Goal: Contribute content: Add original content to the website for others to see

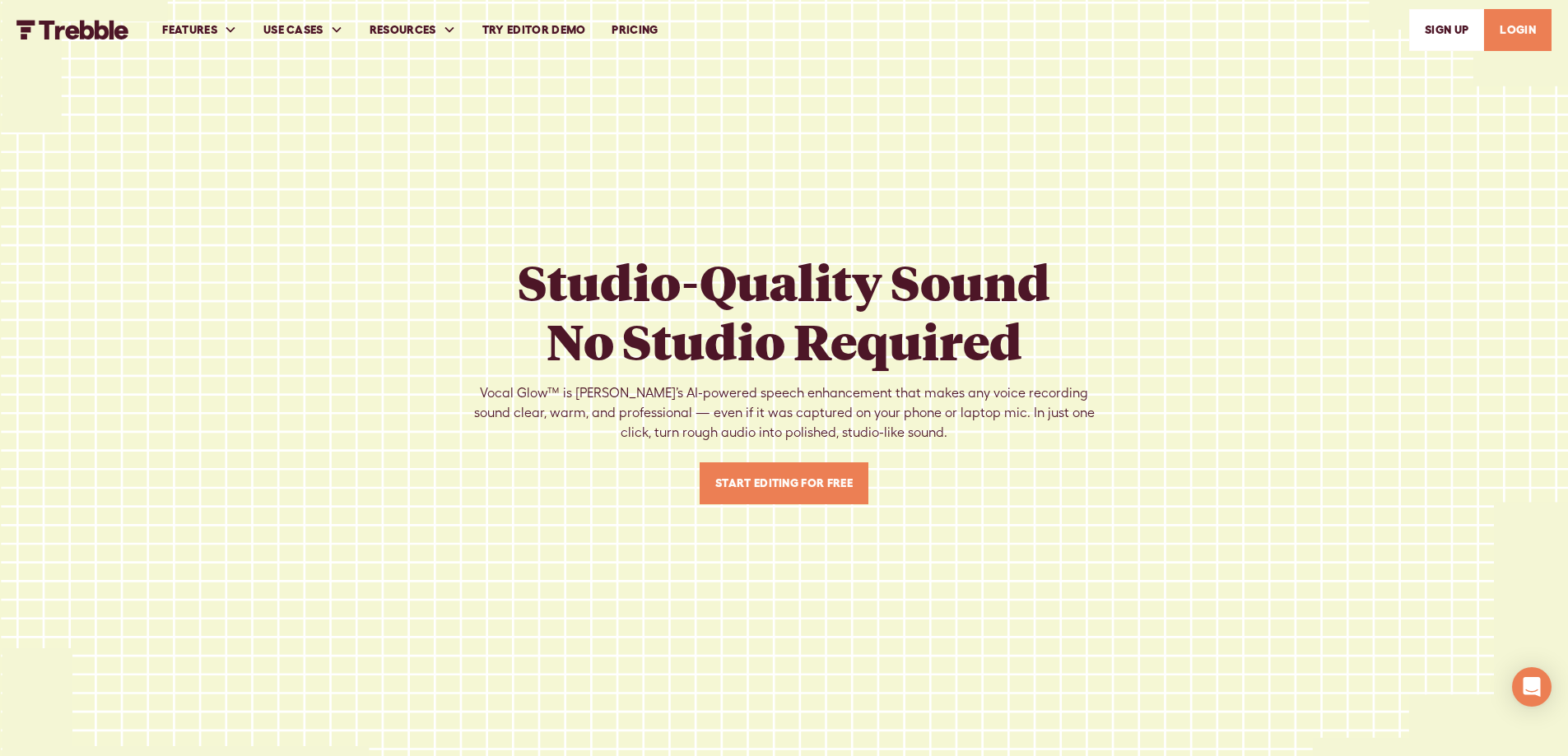
click at [760, 499] on link "Start Editing For Free" at bounding box center [784, 483] width 169 height 42
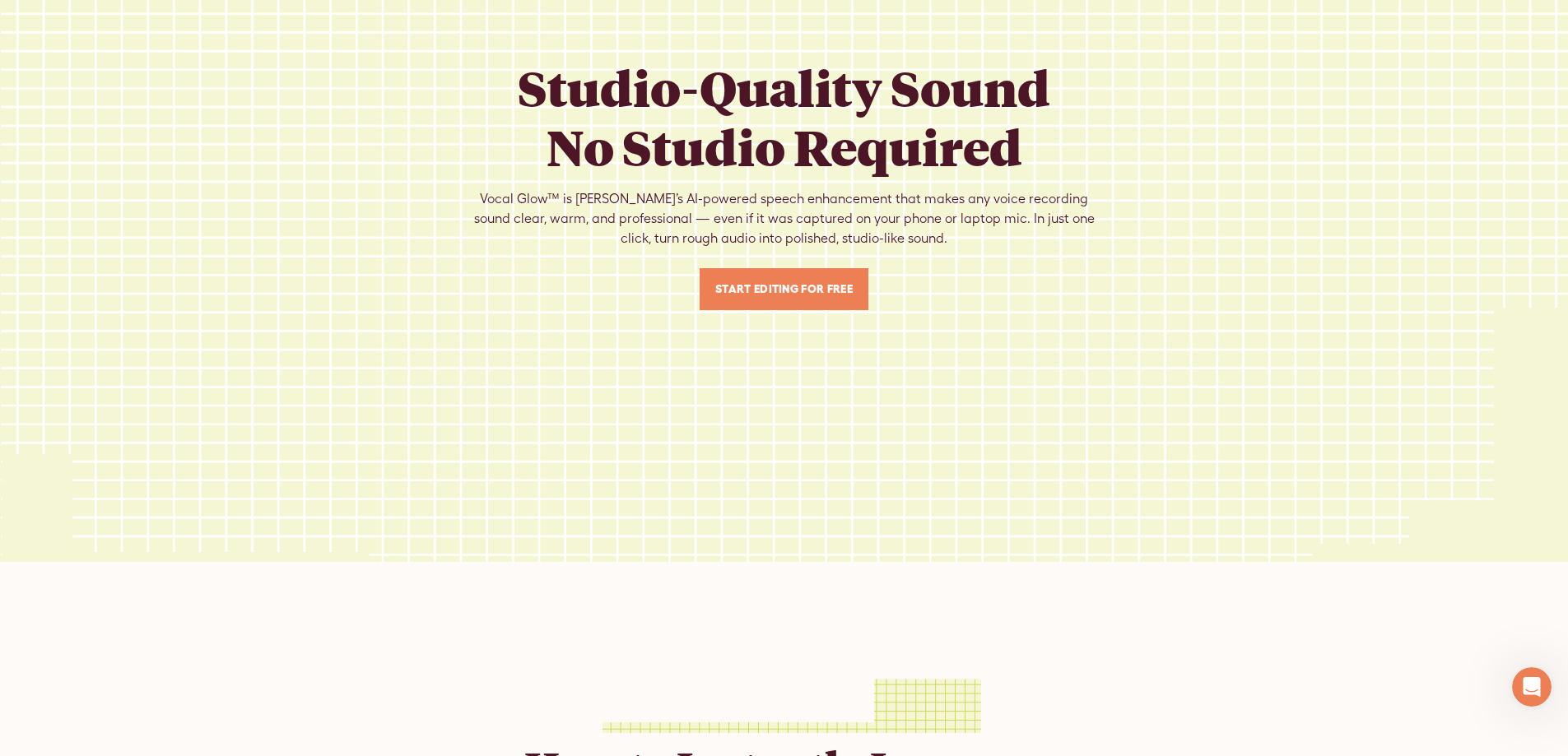
scroll to position [329, 0]
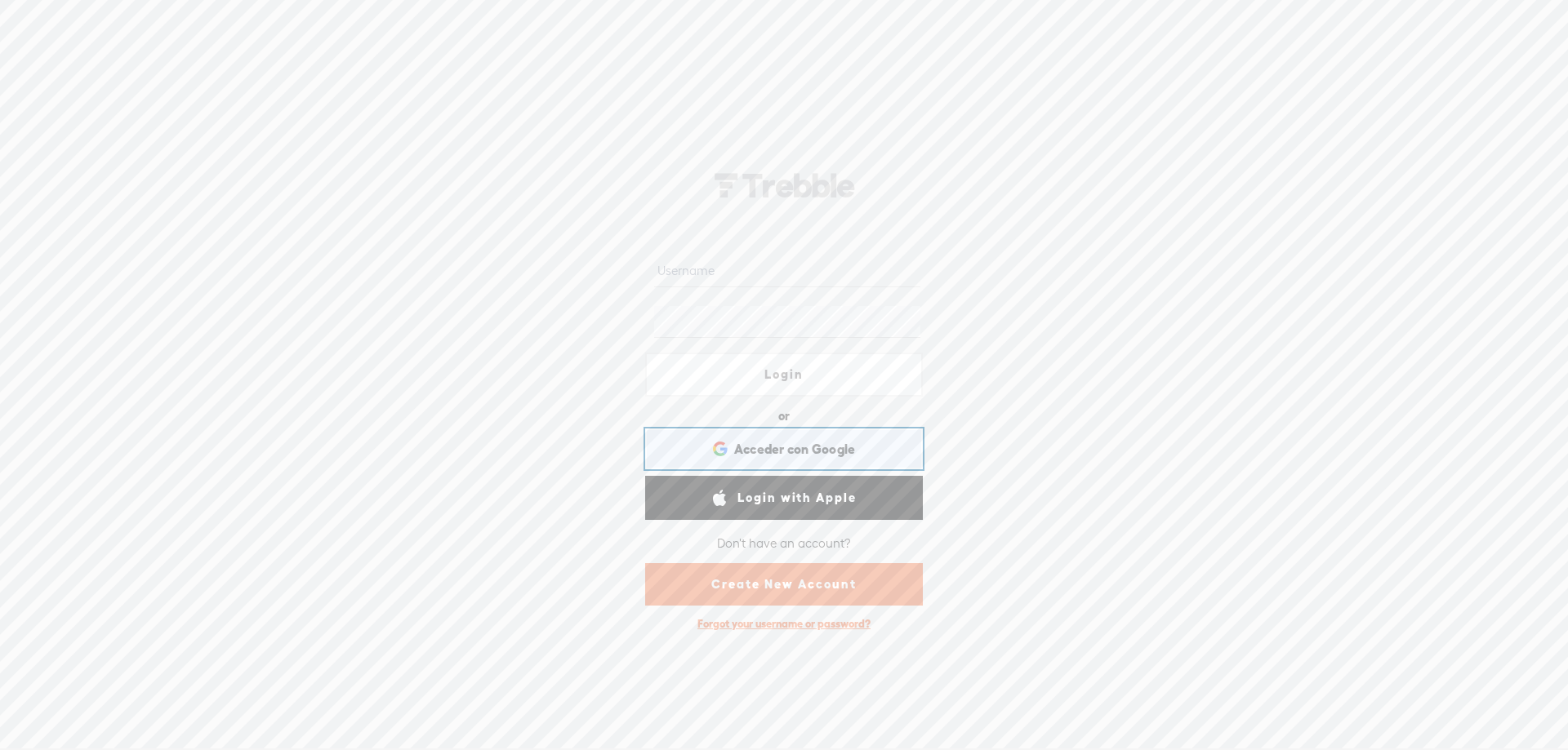
click at [806, 461] on div "Acceder con Google Acceder con Google. Se abre en una [PERSON_NAME] nueva" at bounding box center [784, 448] width 255 height 37
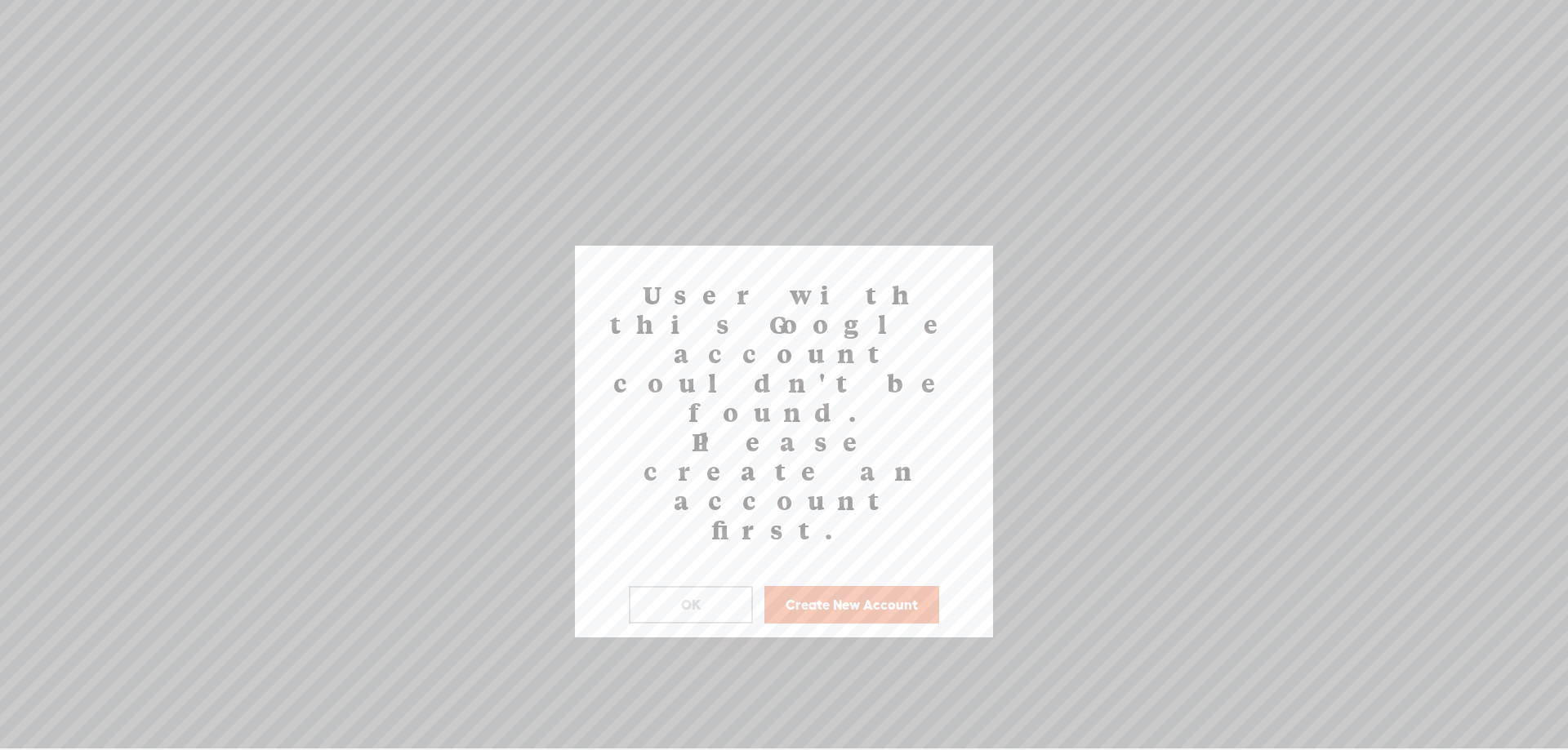
click at [709, 586] on button "OK" at bounding box center [691, 605] width 124 height 37
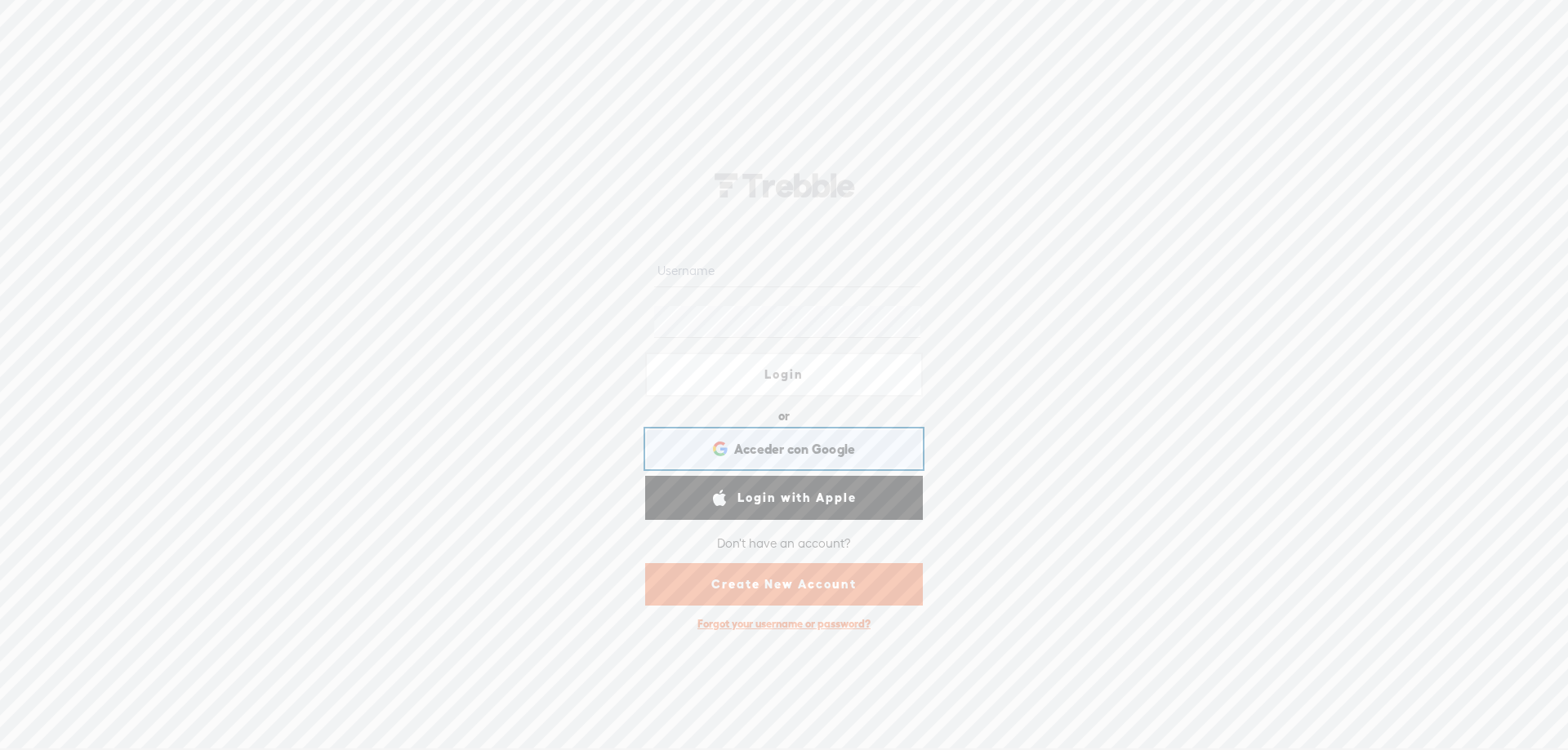
click at [744, 444] on span "Acceder con Google" at bounding box center [795, 449] width 122 height 17
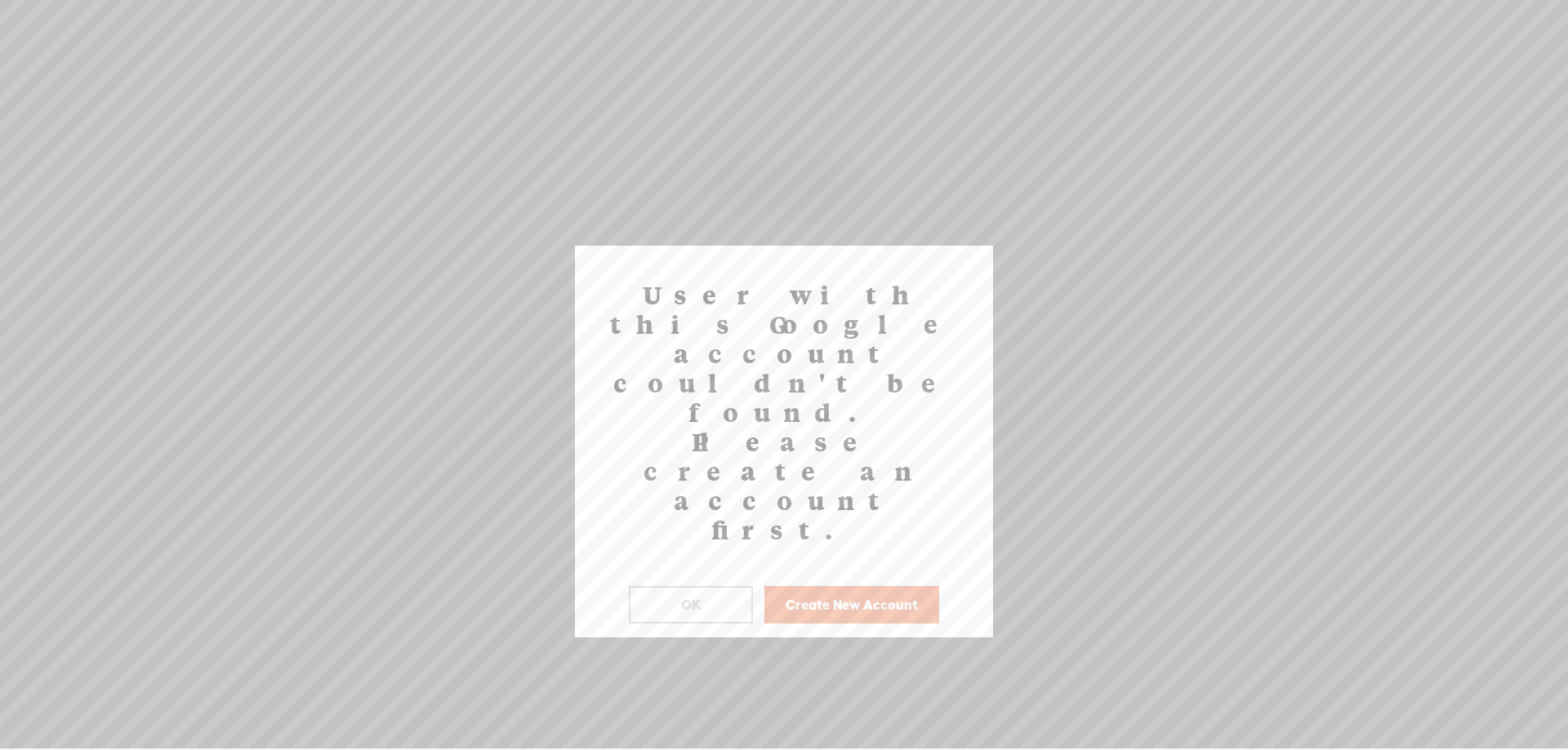
click at [806, 586] on button "Create New Account" at bounding box center [852, 605] width 175 height 37
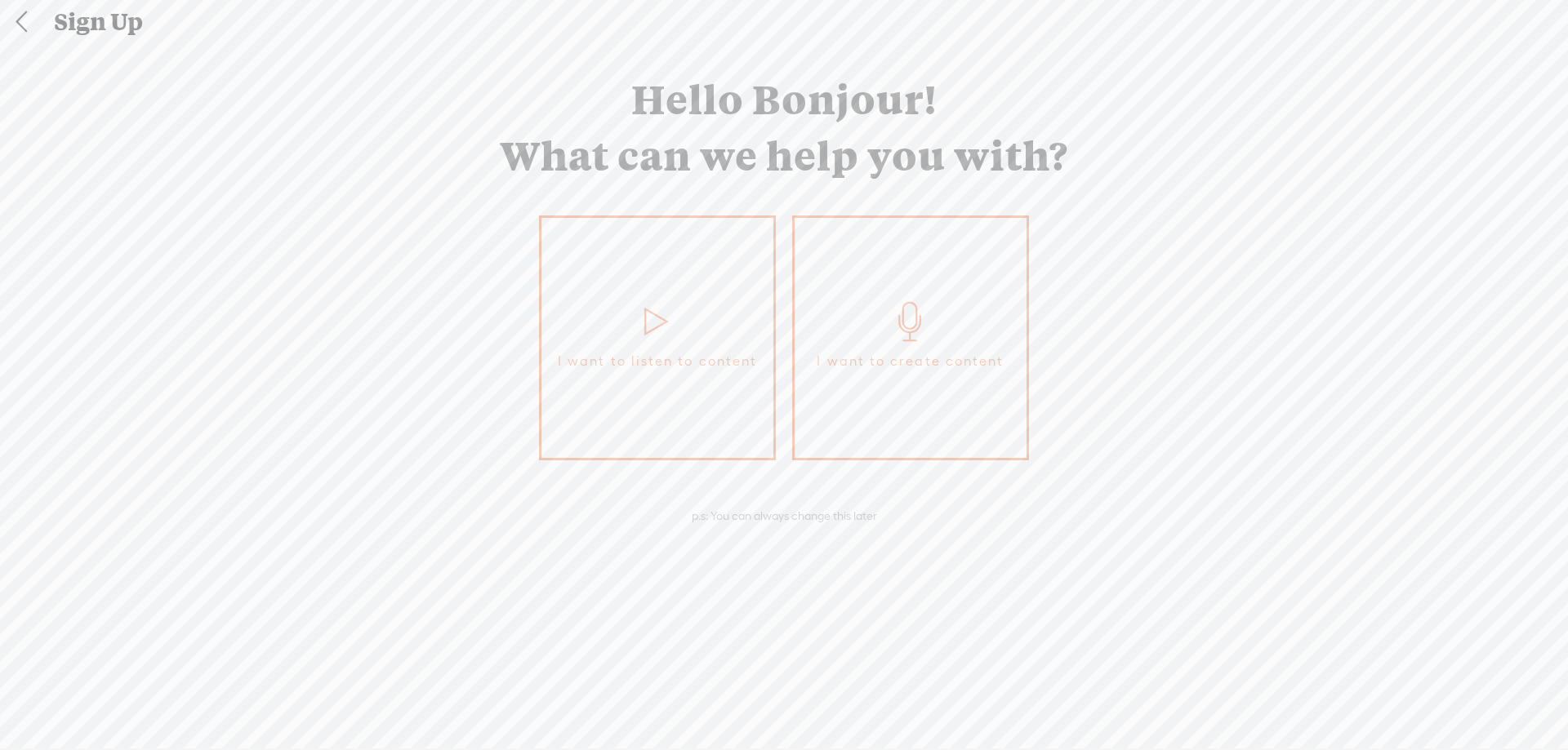
click at [929, 360] on span "I want to create content" at bounding box center [910, 361] width 187 height 25
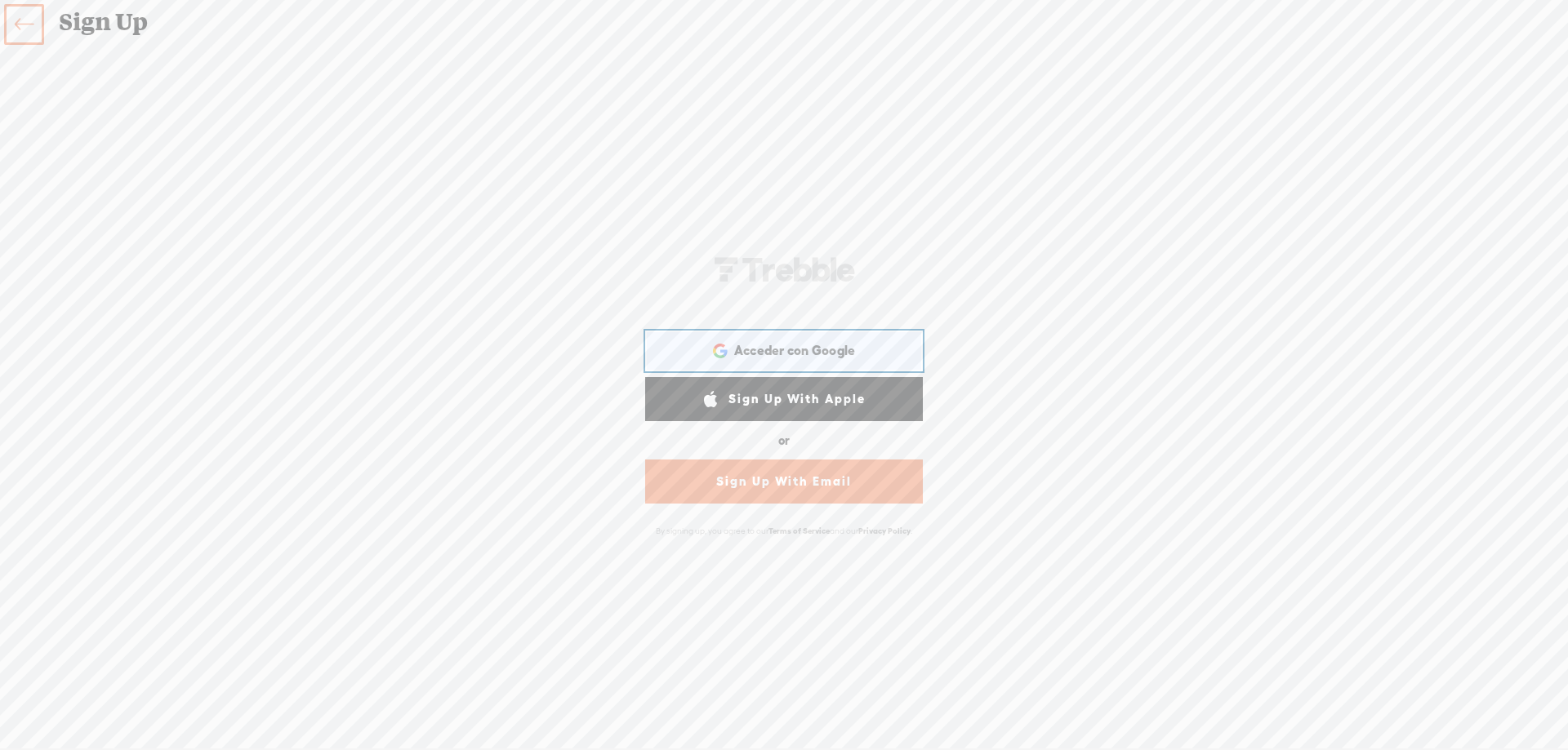
click at [848, 352] on span "Acceder con Google" at bounding box center [795, 351] width 122 height 17
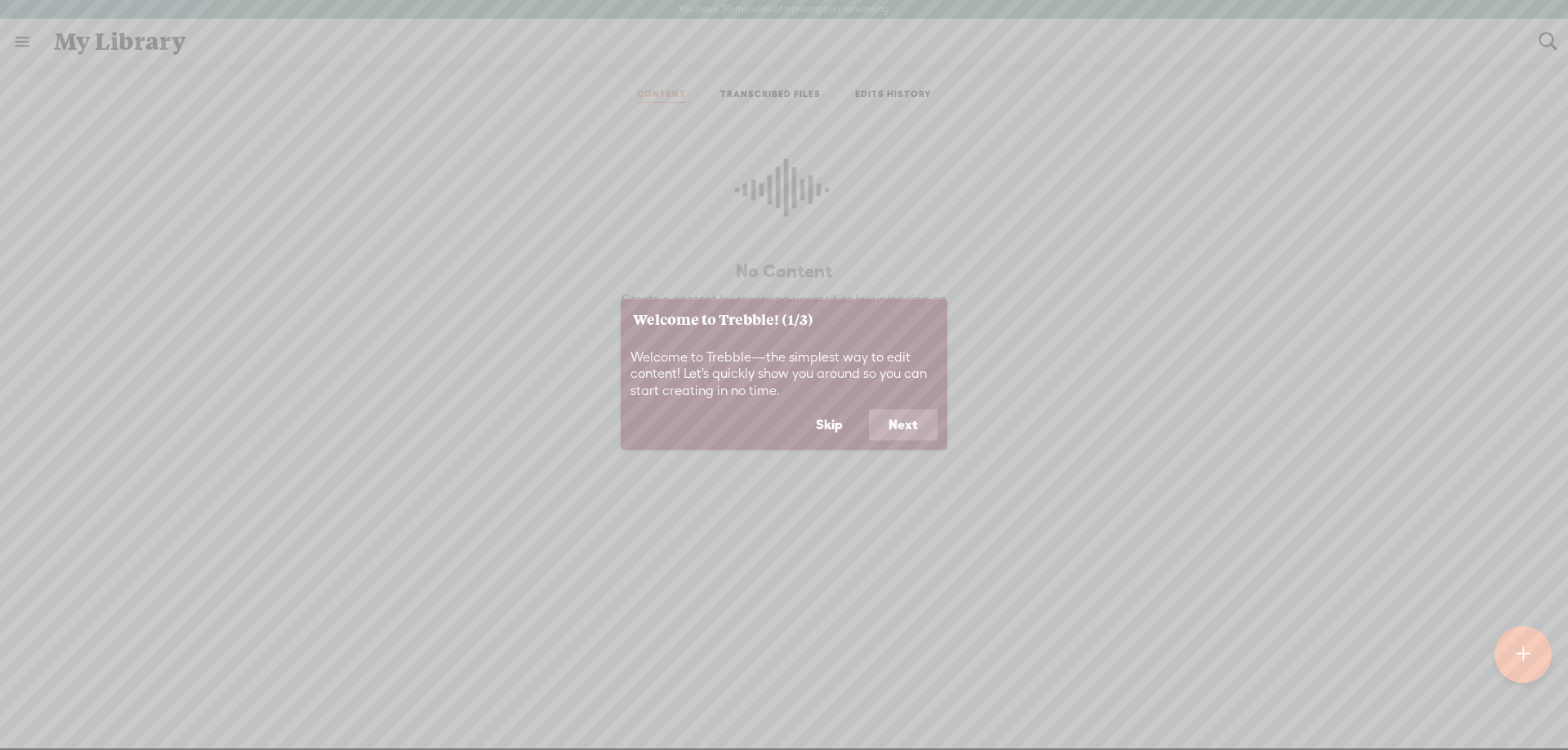
click at [909, 433] on button "Next" at bounding box center [903, 425] width 69 height 31
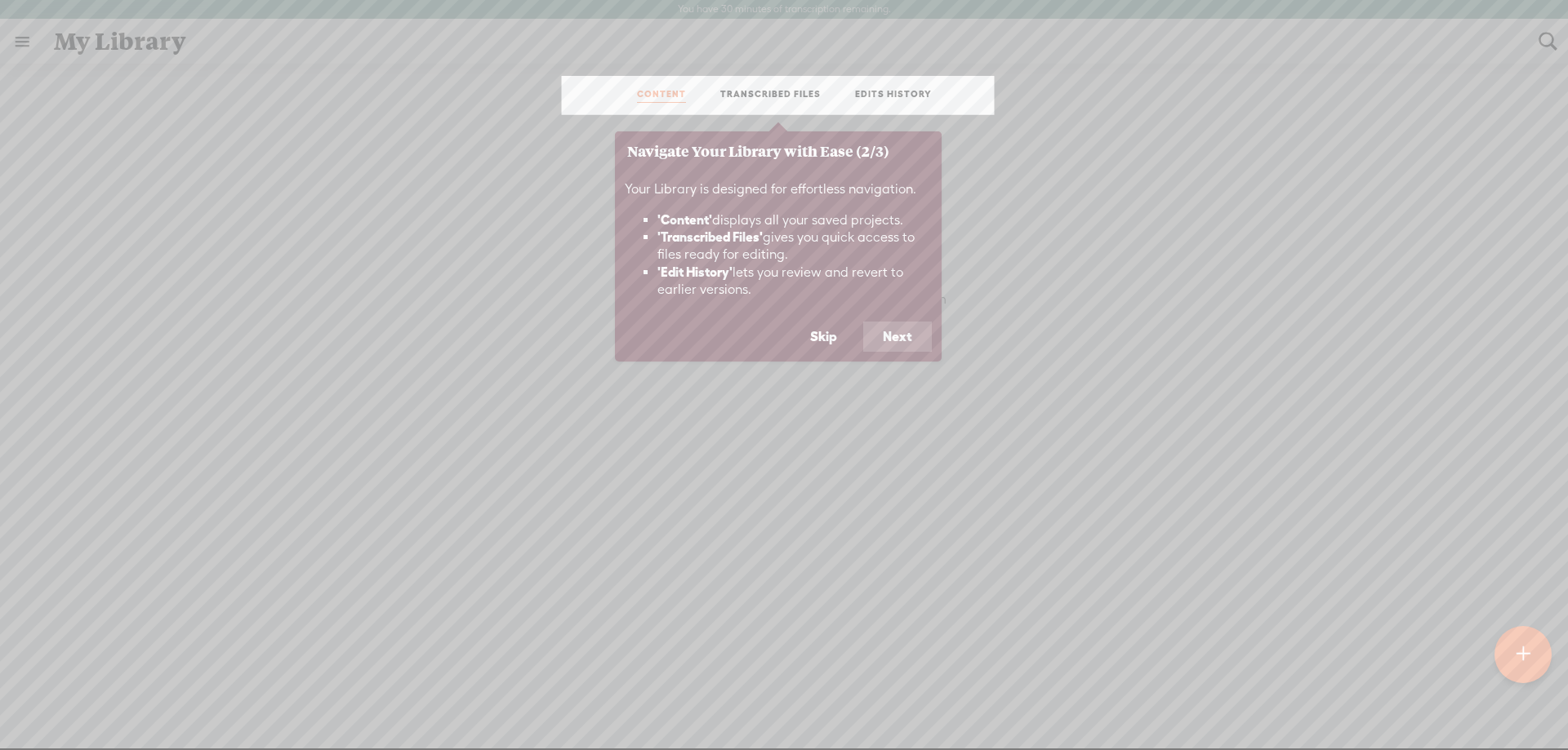
click at [884, 347] on button "Next" at bounding box center [897, 337] width 69 height 31
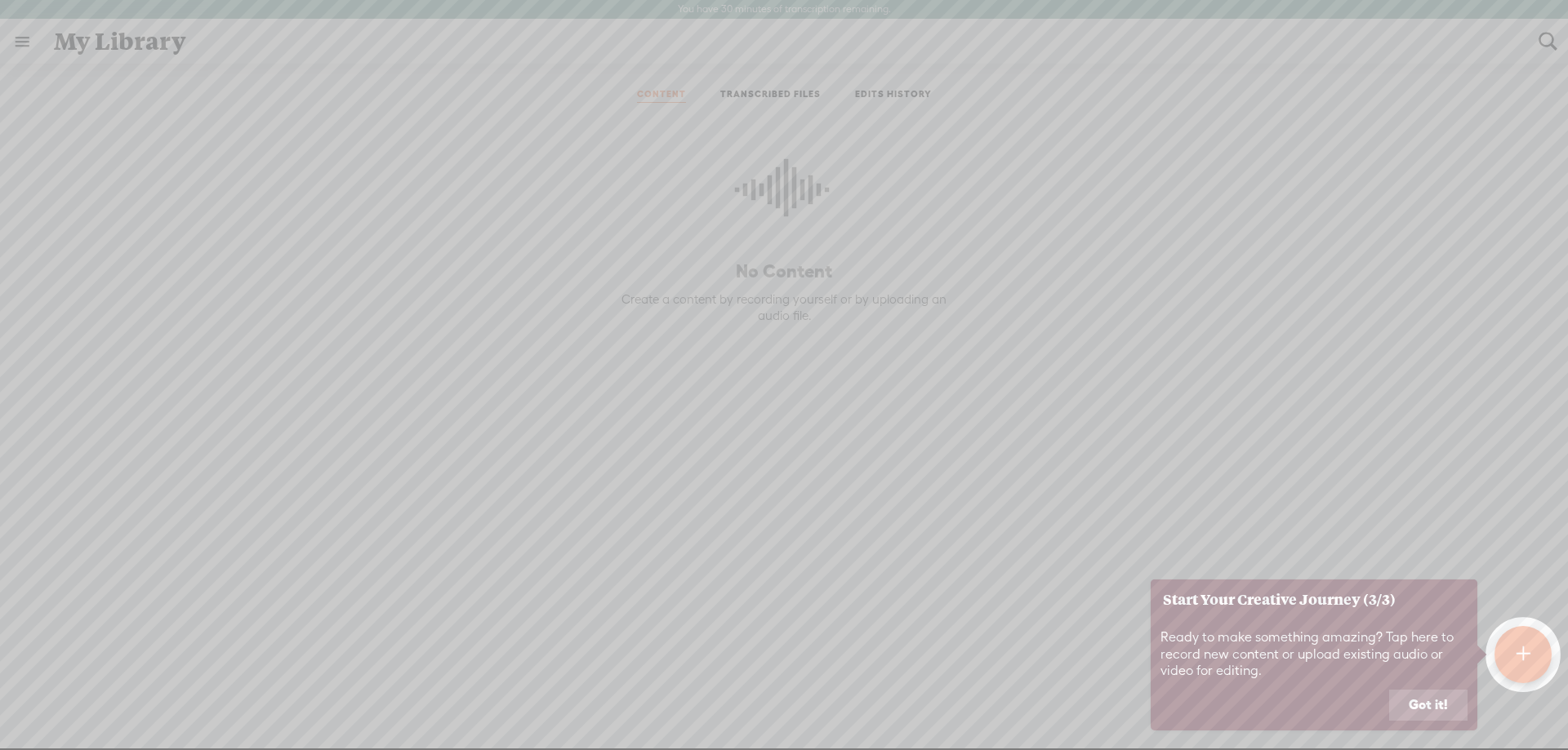
click at [1444, 707] on button "Got it!" at bounding box center [1429, 705] width 78 height 31
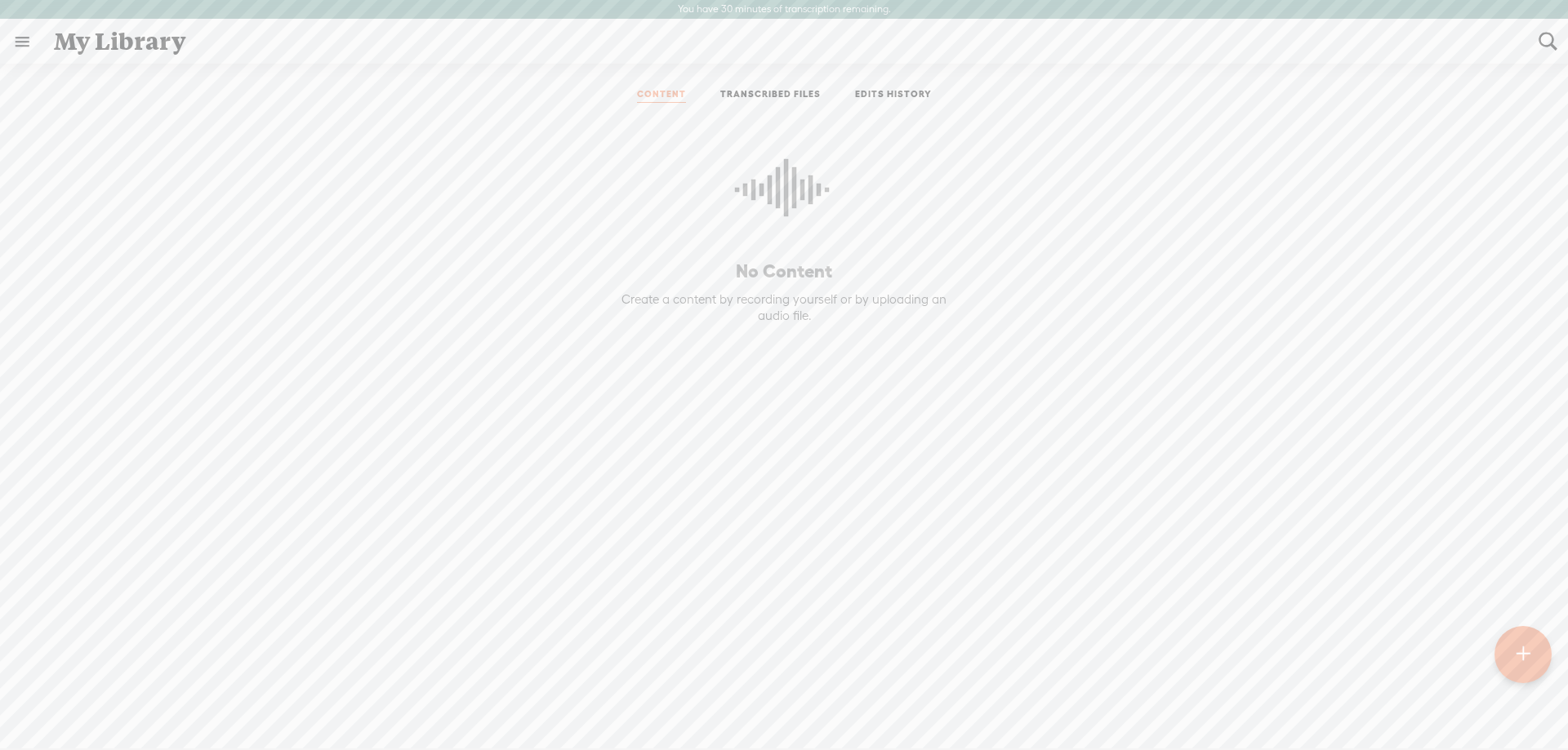
click at [1511, 663] on div at bounding box center [1523, 654] width 57 height 57
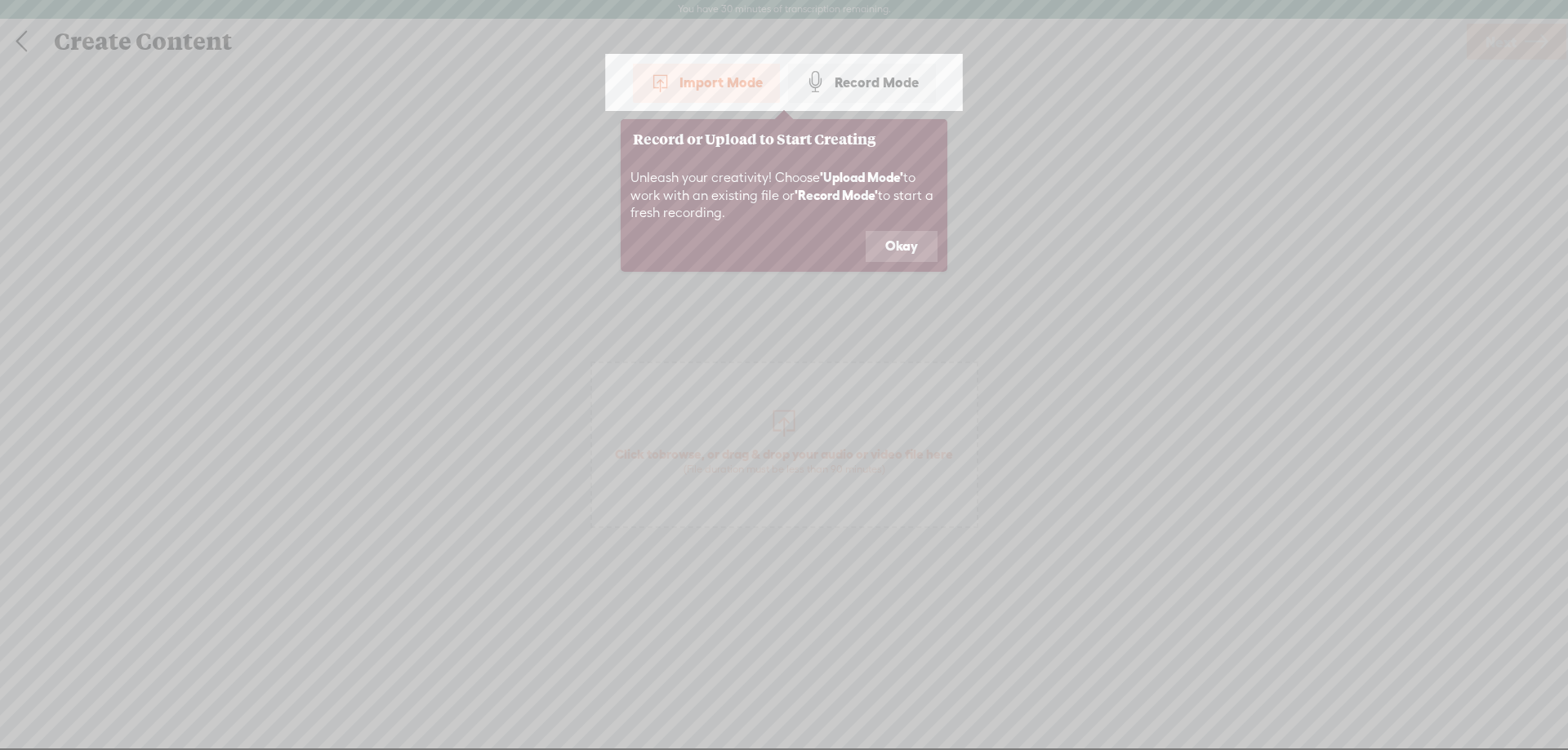
click at [922, 251] on button "Okay" at bounding box center [902, 246] width 72 height 31
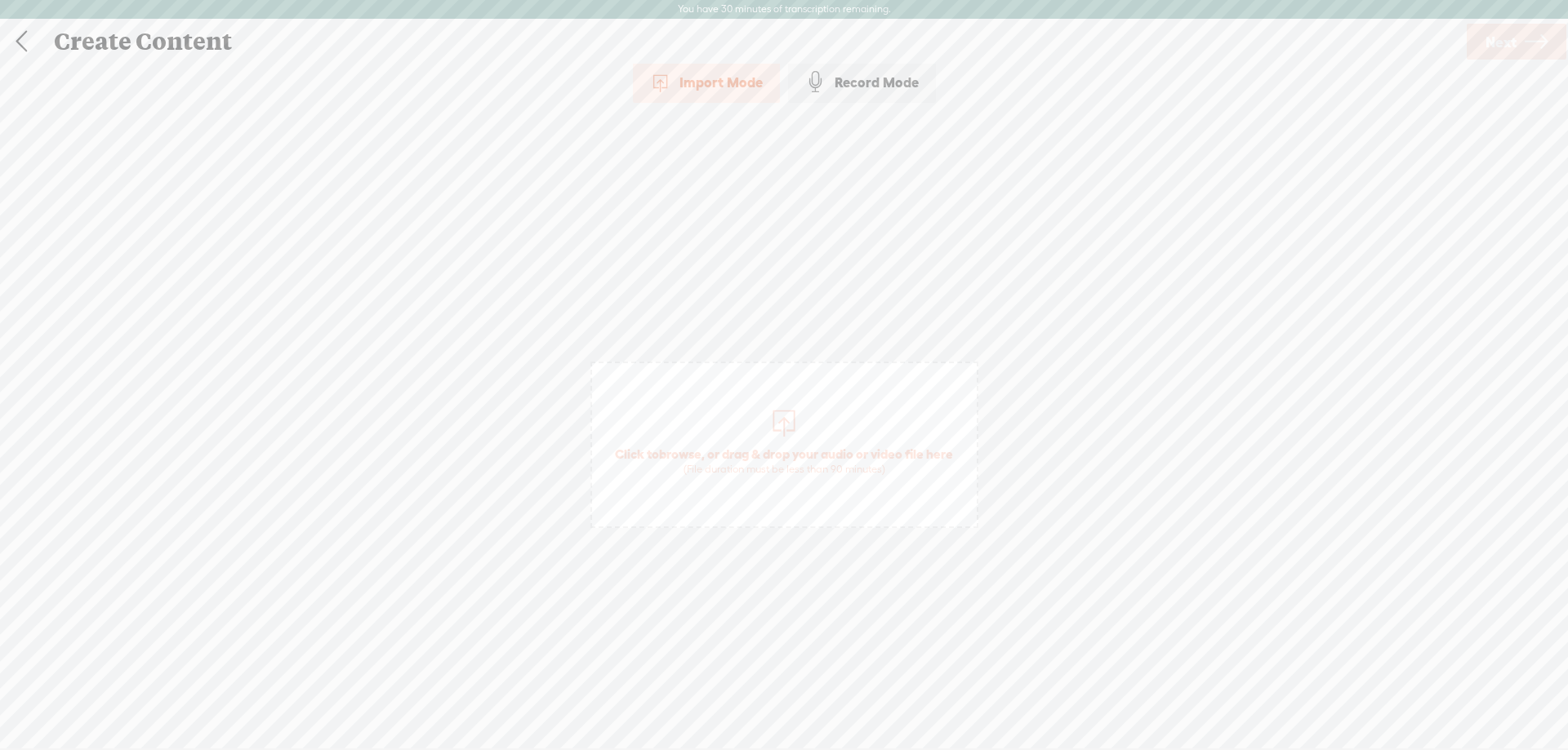
click at [781, 408] on div at bounding box center [784, 421] width 32 height 32
click at [1501, 26] on span "Next" at bounding box center [1501, 42] width 31 height 42
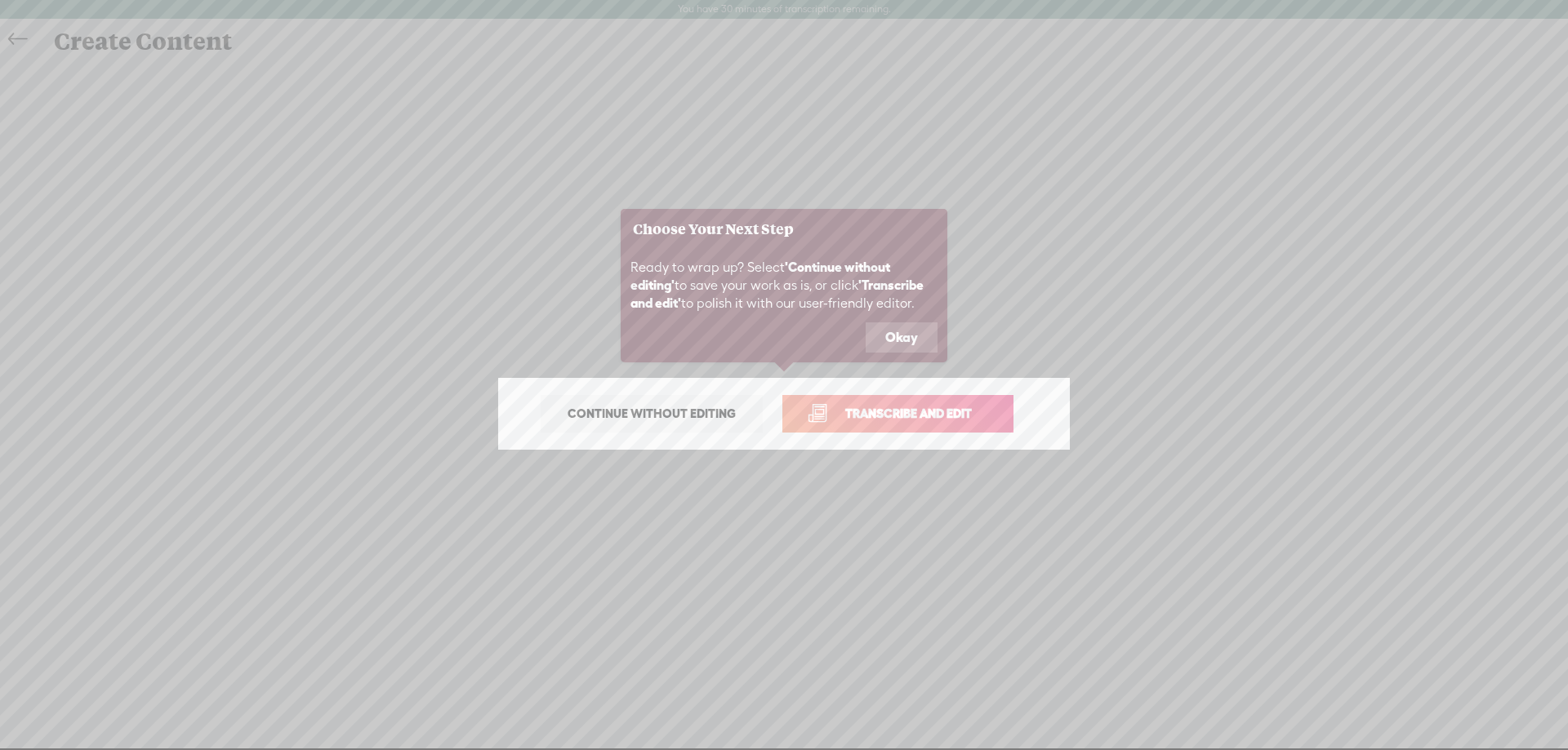
click at [890, 426] on link "Transcribe and edit" at bounding box center [898, 414] width 231 height 37
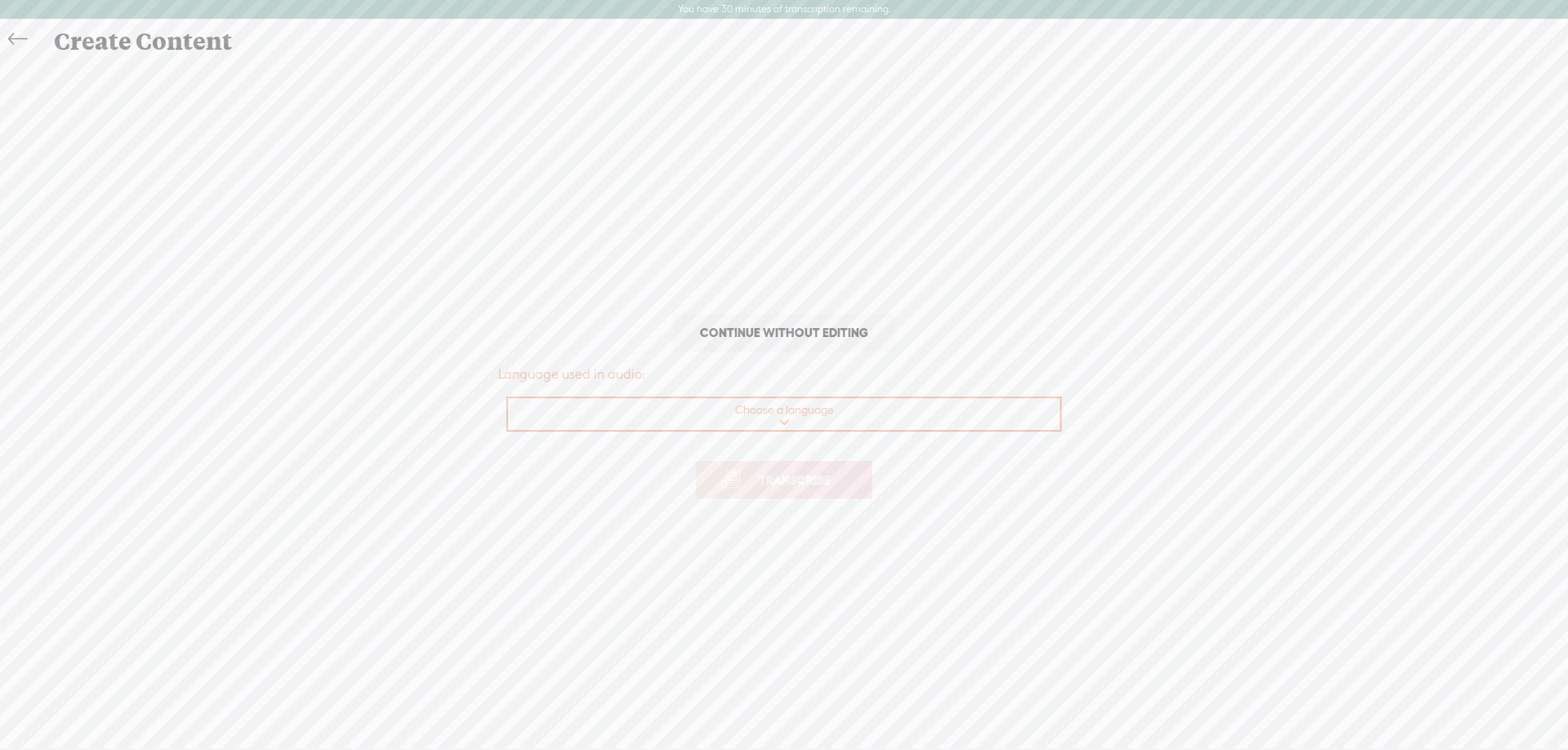
click at [780, 426] on select "Choose a language Afrikaans Albanian Amharic Arabic, Gulf Arabic, Modern Standa…" at bounding box center [785, 414] width 554 height 33
select select "es-ES"
click at [508, 398] on select "Choose a language Afrikaans Albanian Amharic Arabic, Gulf Arabic, Modern Standa…" at bounding box center [785, 414] width 554 height 33
click at [774, 471] on span "Transcribe" at bounding box center [795, 480] width 106 height 19
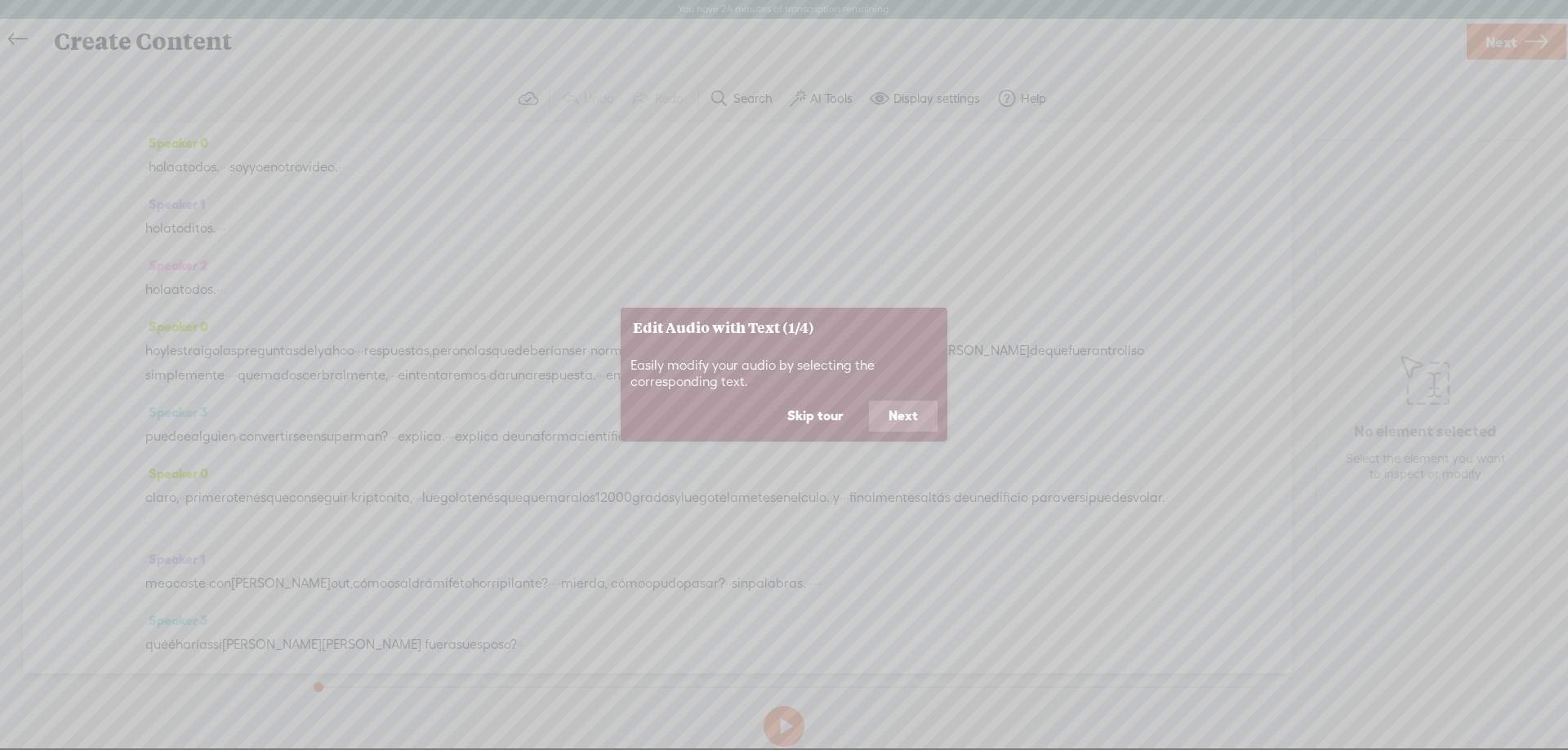
click at [907, 416] on button "Next" at bounding box center [903, 416] width 69 height 31
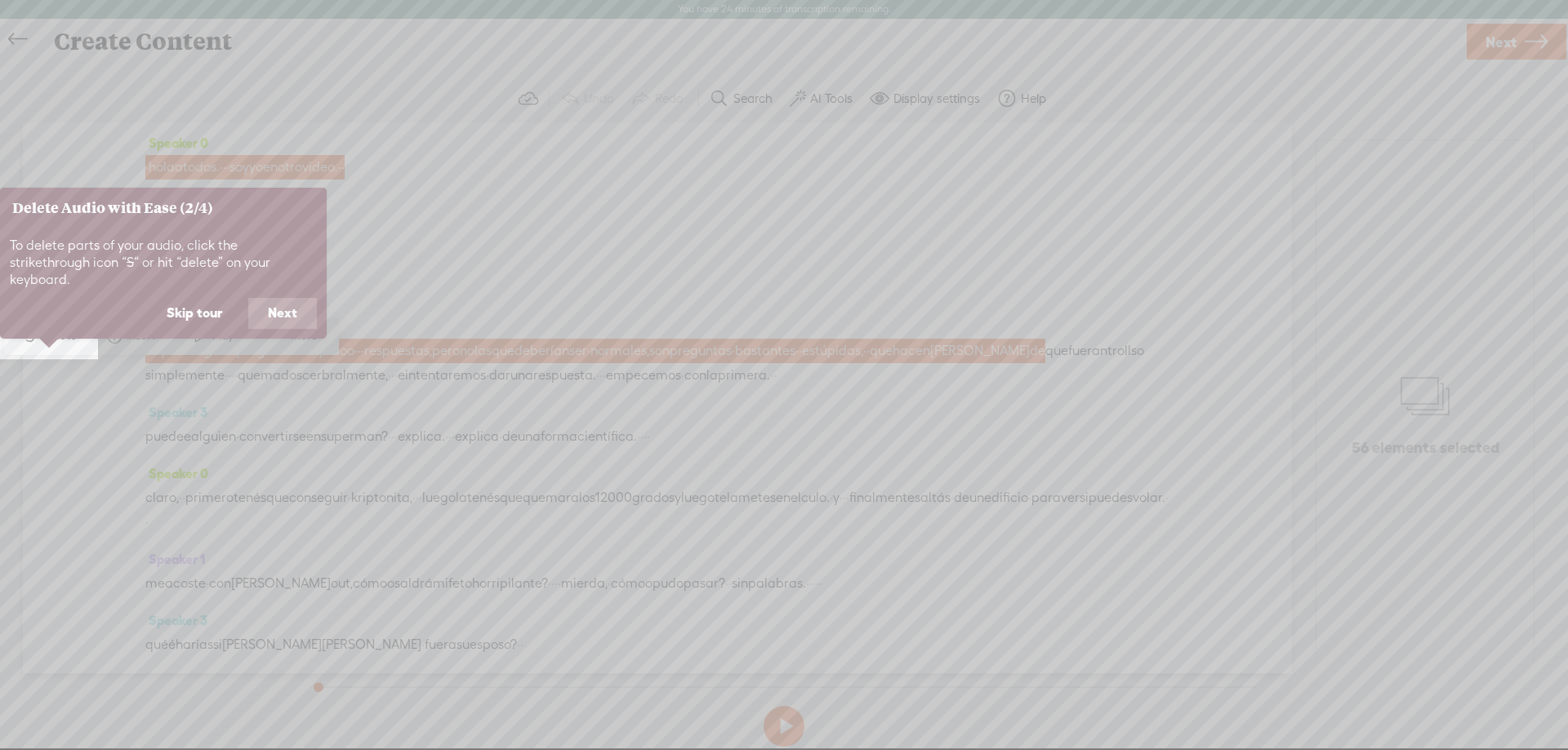
click at [907, 416] on icon at bounding box center [784, 375] width 1568 height 750
click at [295, 298] on button "Next" at bounding box center [282, 313] width 69 height 31
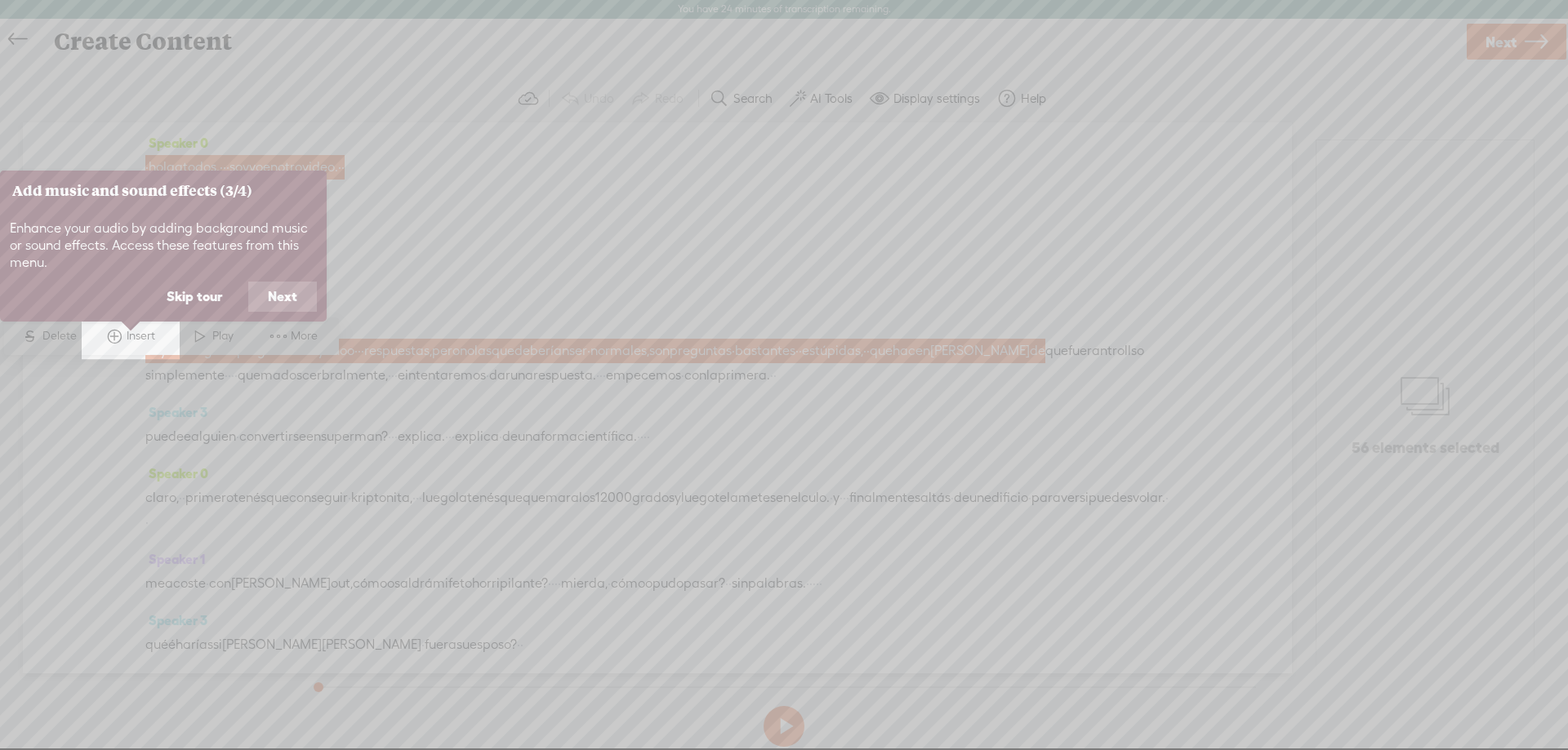
click at [283, 294] on button "Next" at bounding box center [282, 297] width 69 height 31
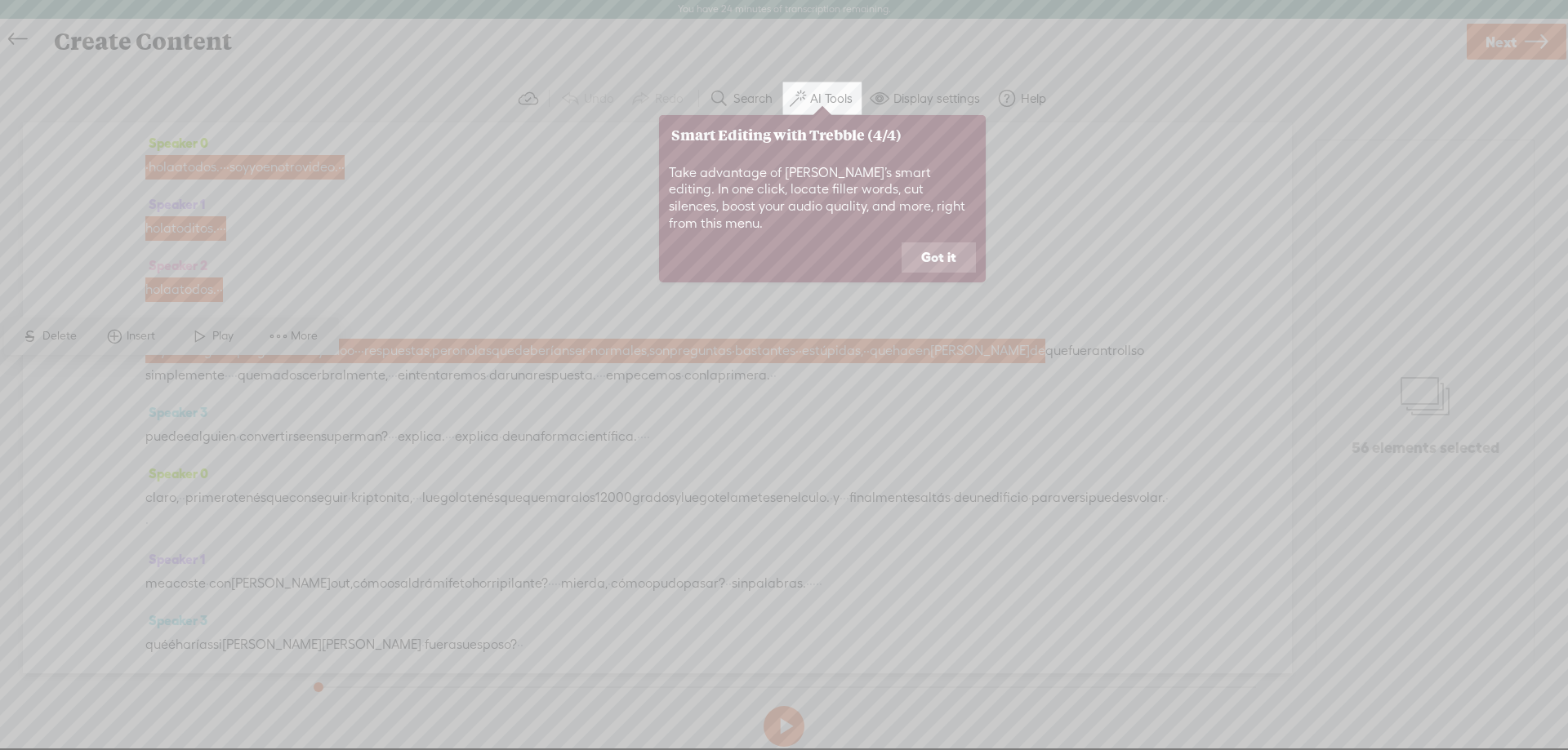
click at [945, 244] on button "Got it" at bounding box center [938, 257] width 74 height 31
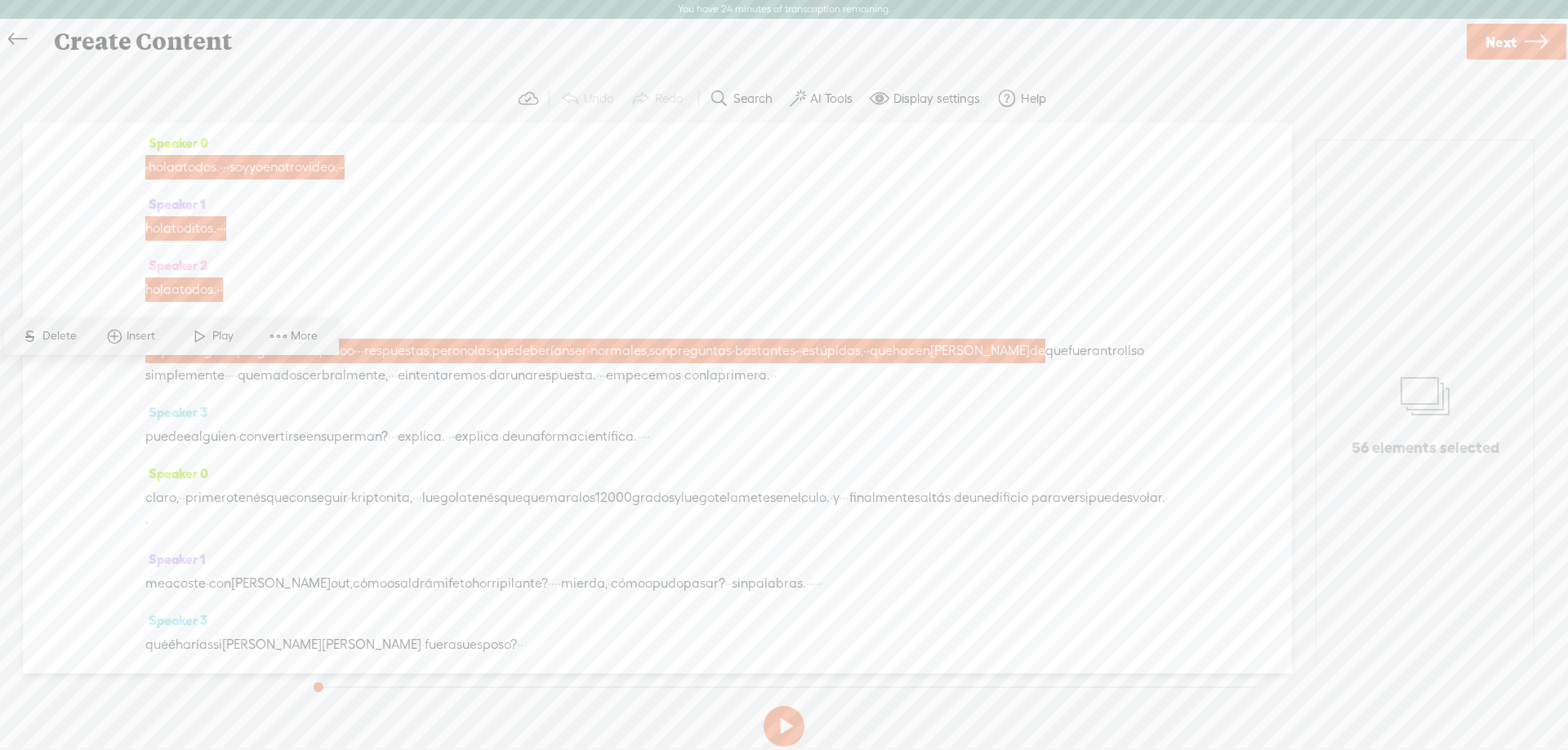
click at [829, 108] on button "AI Tools" at bounding box center [824, 99] width 80 height 32
click at [823, 416] on span at bounding box center [812, 419] width 30 height 11
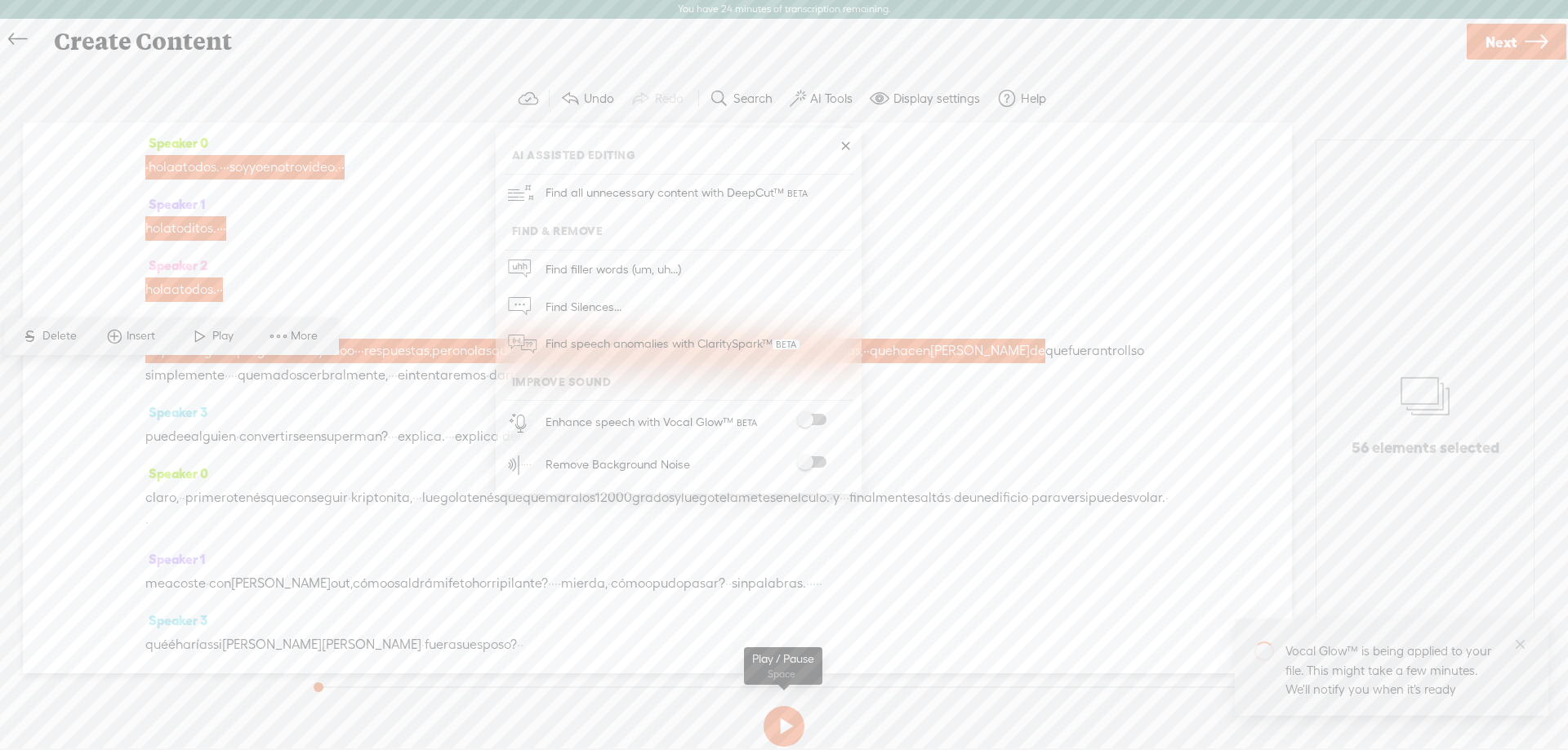
drag, startPoint x: 792, startPoint y: 707, endPoint x: 788, endPoint y: 743, distance: 36.2
click at [791, 707] on section at bounding box center [784, 726] width 955 height 54
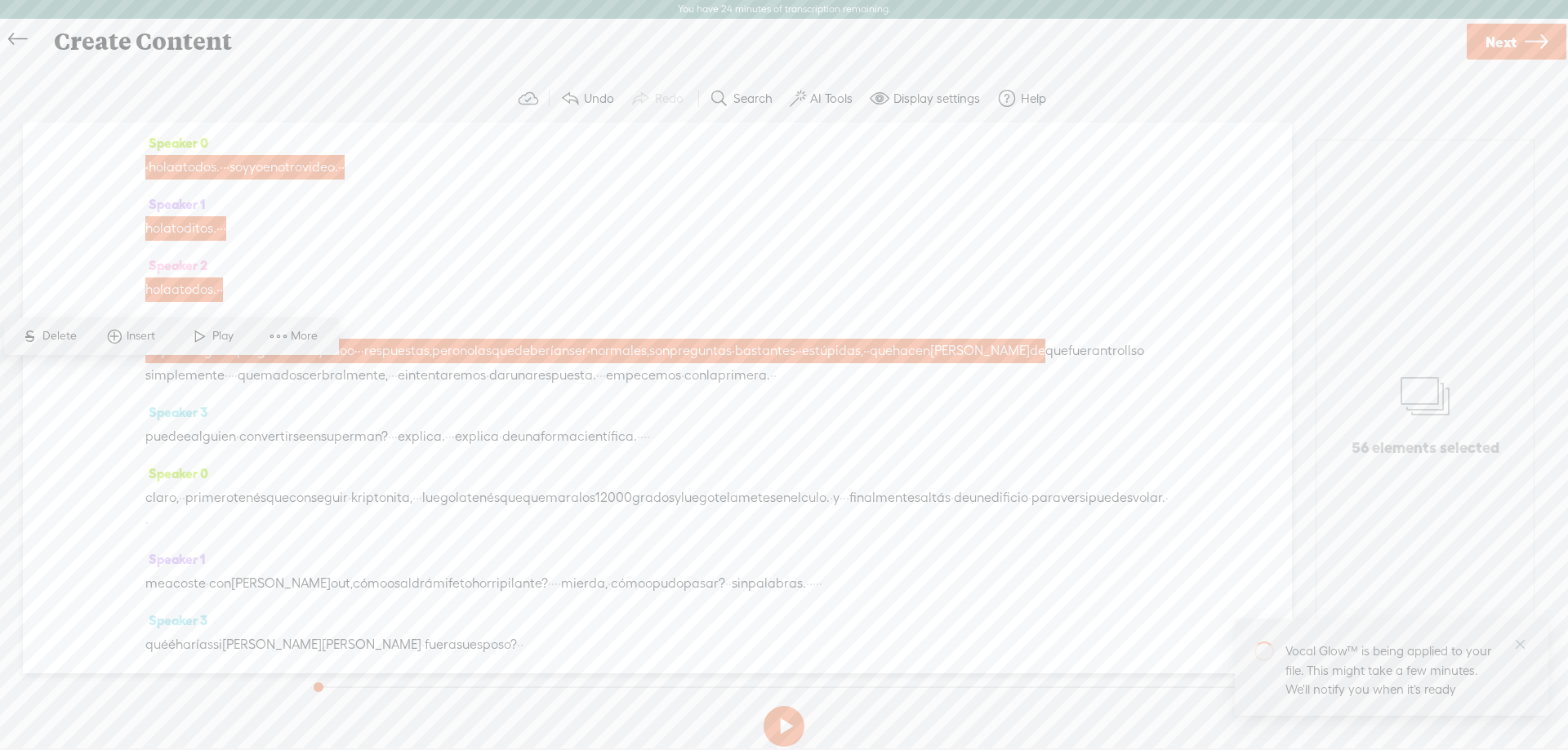
click at [786, 738] on button at bounding box center [784, 726] width 41 height 41
click at [786, 737] on button at bounding box center [784, 726] width 41 height 41
click at [784, 719] on button at bounding box center [784, 726] width 41 height 41
click at [785, 725] on button at bounding box center [784, 726] width 41 height 41
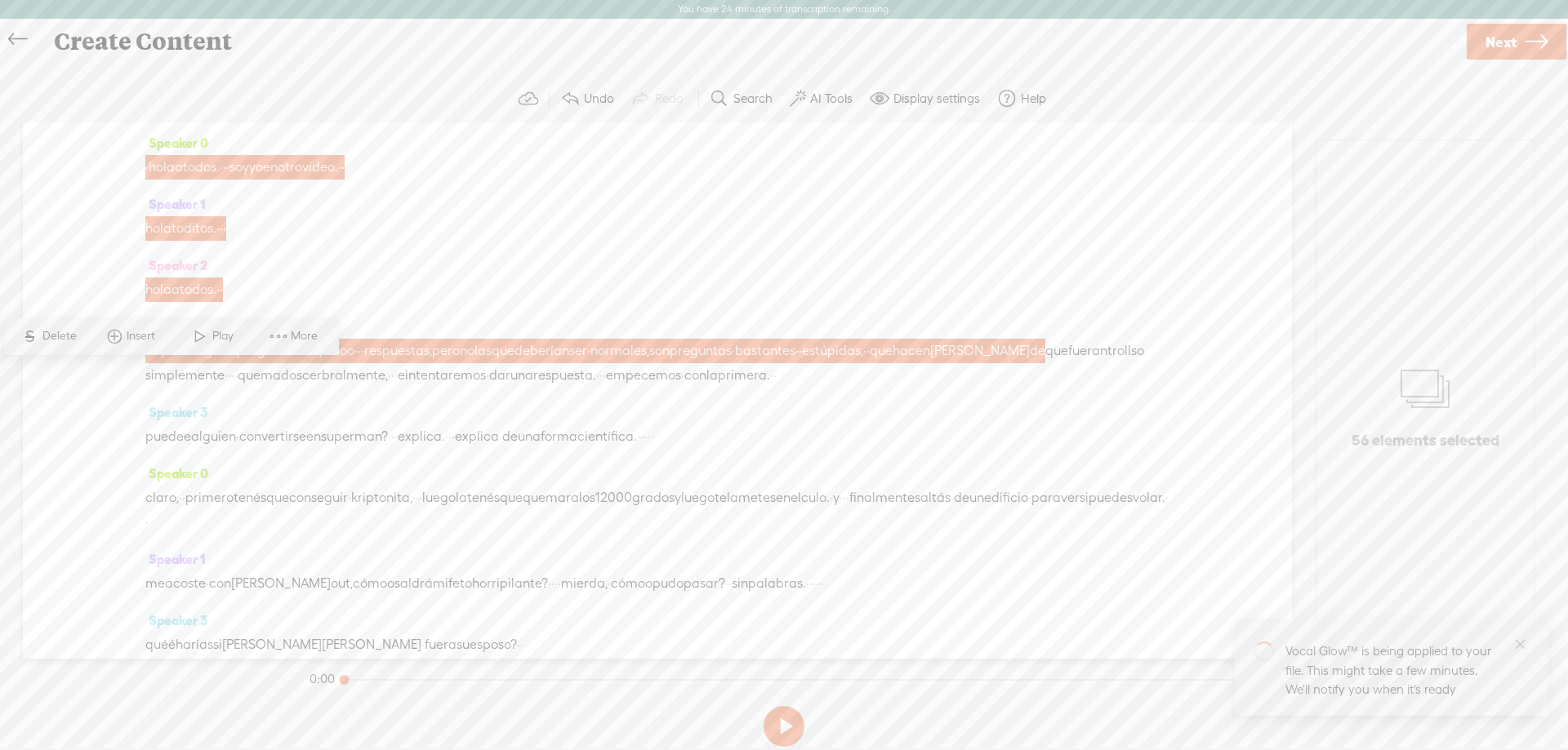
click at [785, 725] on button at bounding box center [784, 726] width 41 height 41
click at [784, 725] on button at bounding box center [784, 726] width 41 height 41
click at [785, 725] on button at bounding box center [784, 726] width 41 height 41
click at [836, 104] on label "AI Tools" at bounding box center [831, 99] width 42 height 16
click at [812, 420] on span at bounding box center [812, 419] width 30 height 11
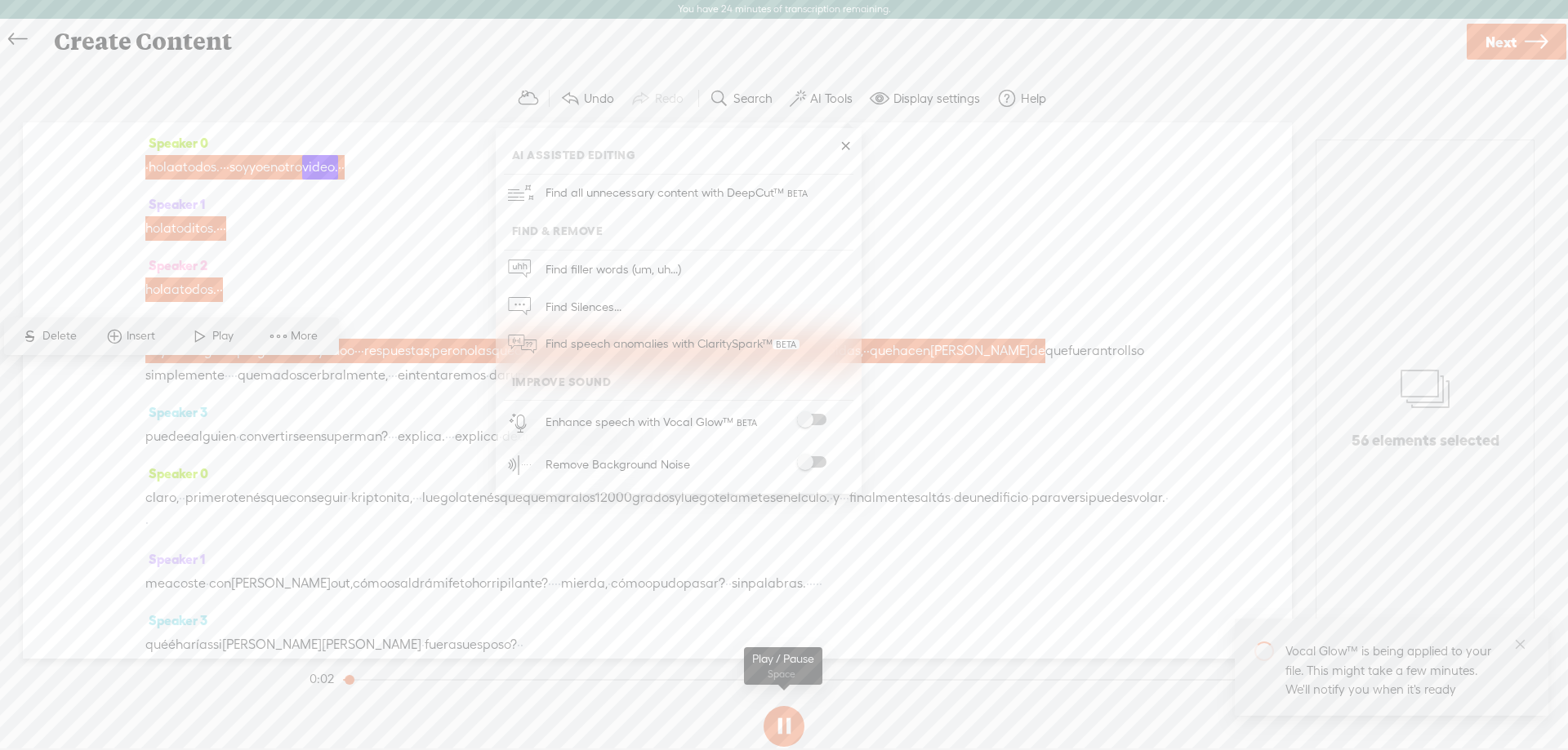
click at [782, 715] on button at bounding box center [784, 726] width 41 height 41
click at [0, 409] on div "Continue without editing Transcribe and edit Language used in audio: Spanish Ch…" at bounding box center [784, 414] width 1568 height 706
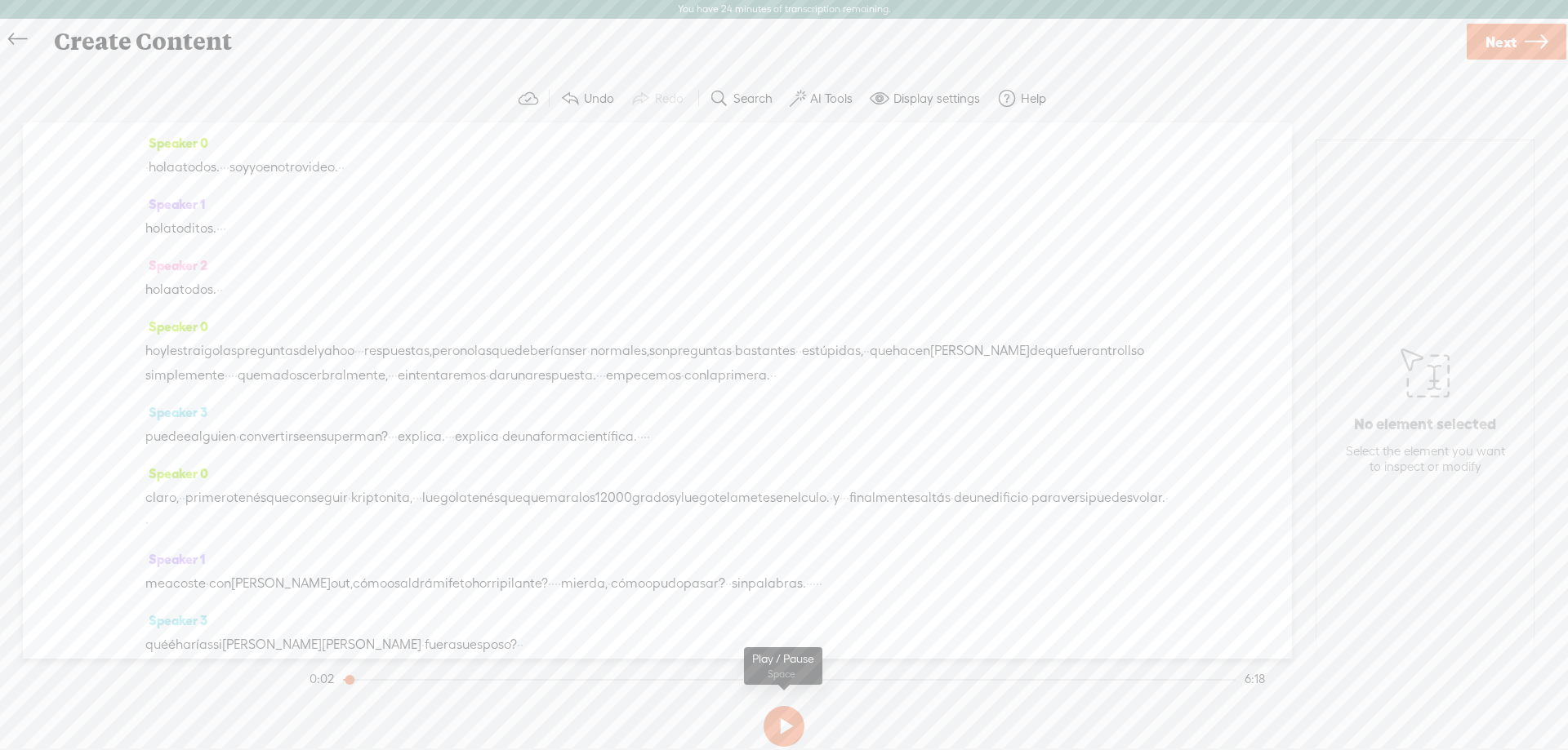
click at [783, 716] on button at bounding box center [784, 726] width 41 height 41
click at [857, 92] on button "AI Tools" at bounding box center [824, 99] width 80 height 32
click at [0, 0] on button at bounding box center [0, 0] width 0 height 0
click at [779, 728] on button at bounding box center [784, 726] width 41 height 41
click at [818, 418] on span at bounding box center [812, 419] width 30 height 11
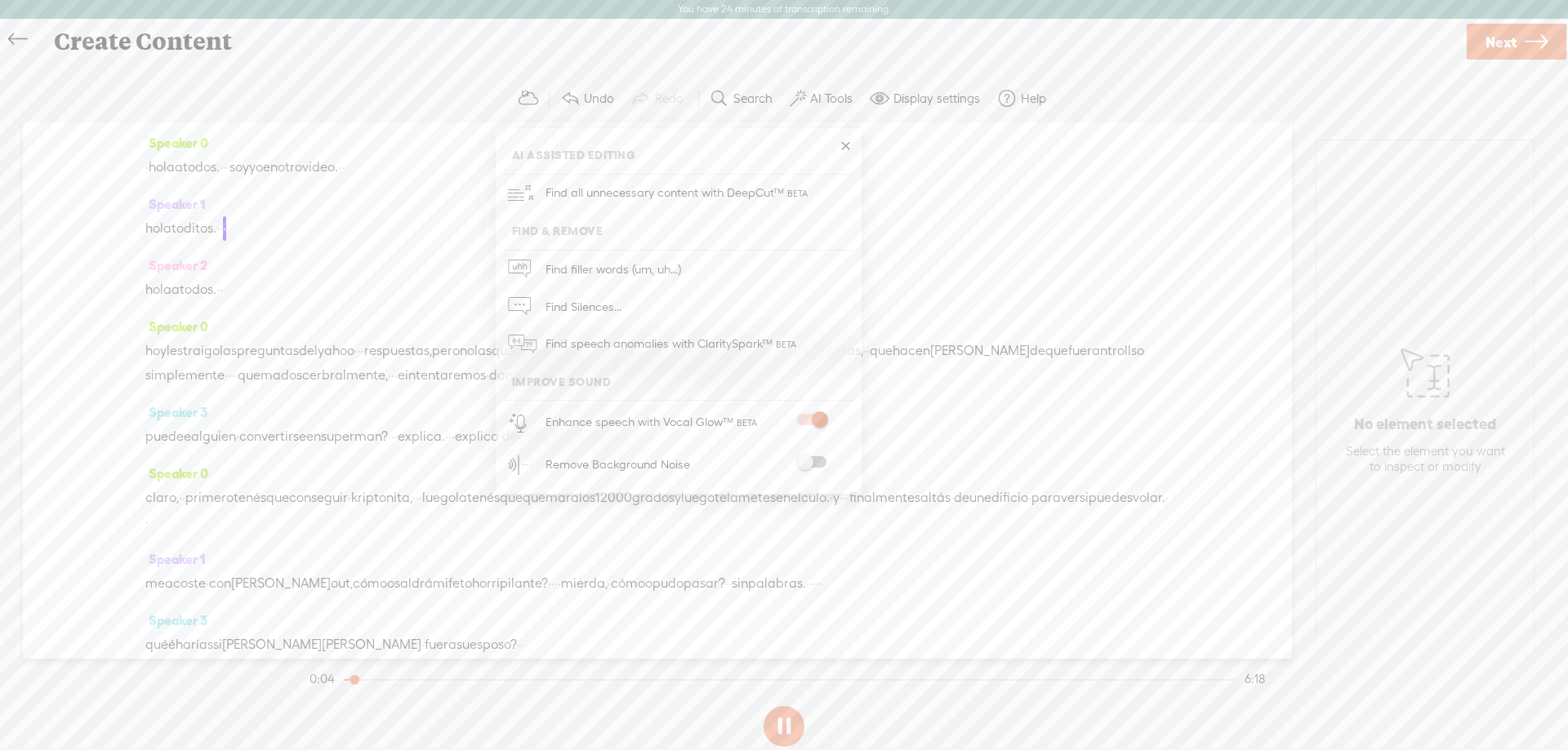
click at [818, 418] on span at bounding box center [812, 419] width 30 height 11
click at [685, 733] on section at bounding box center [784, 726] width 955 height 54
drag, startPoint x: 366, startPoint y: 680, endPoint x: 328, endPoint y: 680, distance: 38.0
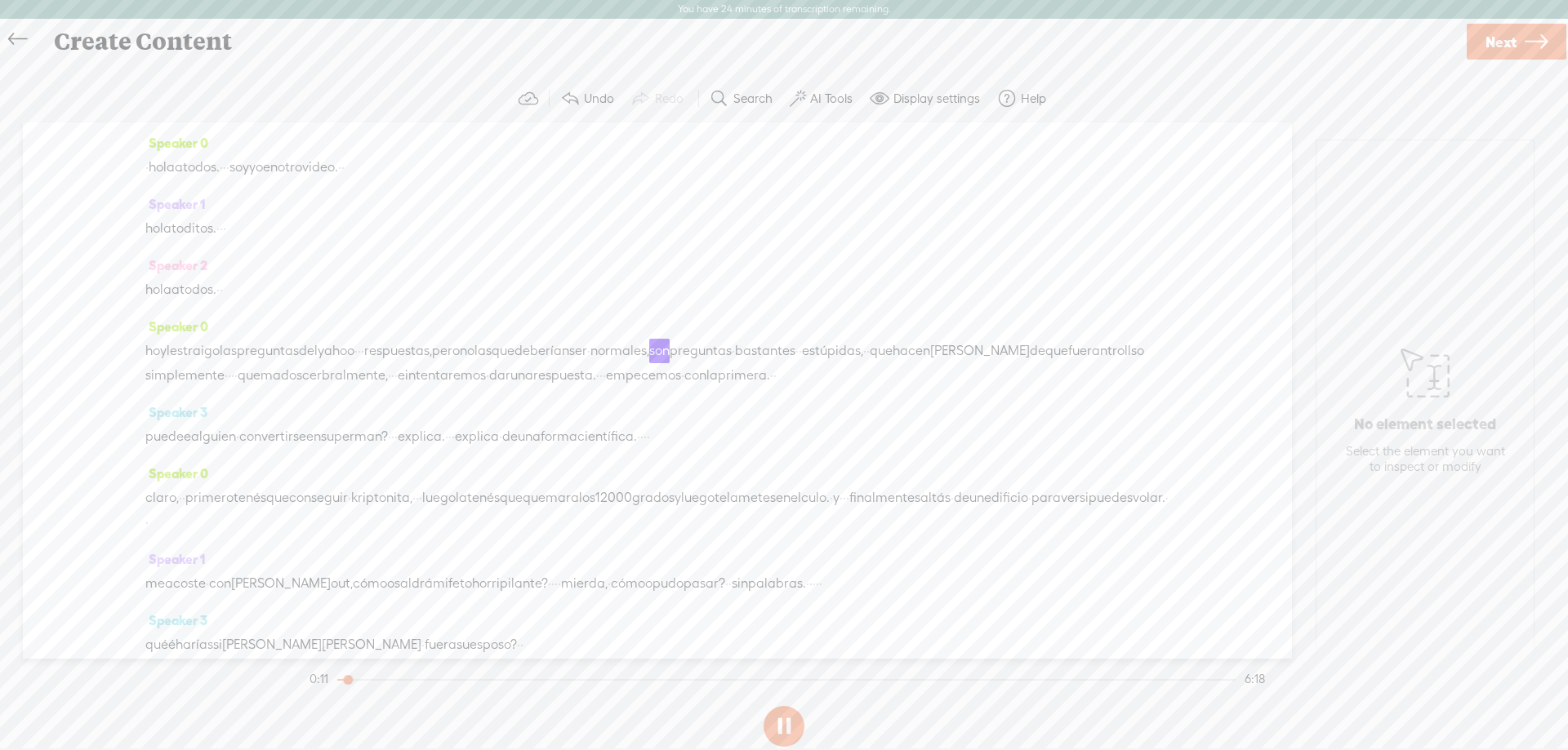
click at [331, 680] on div at bounding box center [349, 681] width 37 height 37
click at [1518, 47] on link "Next" at bounding box center [1516, 42] width 99 height 36
click at [742, 390] on input "text" at bounding box center [787, 388] width 559 height 31
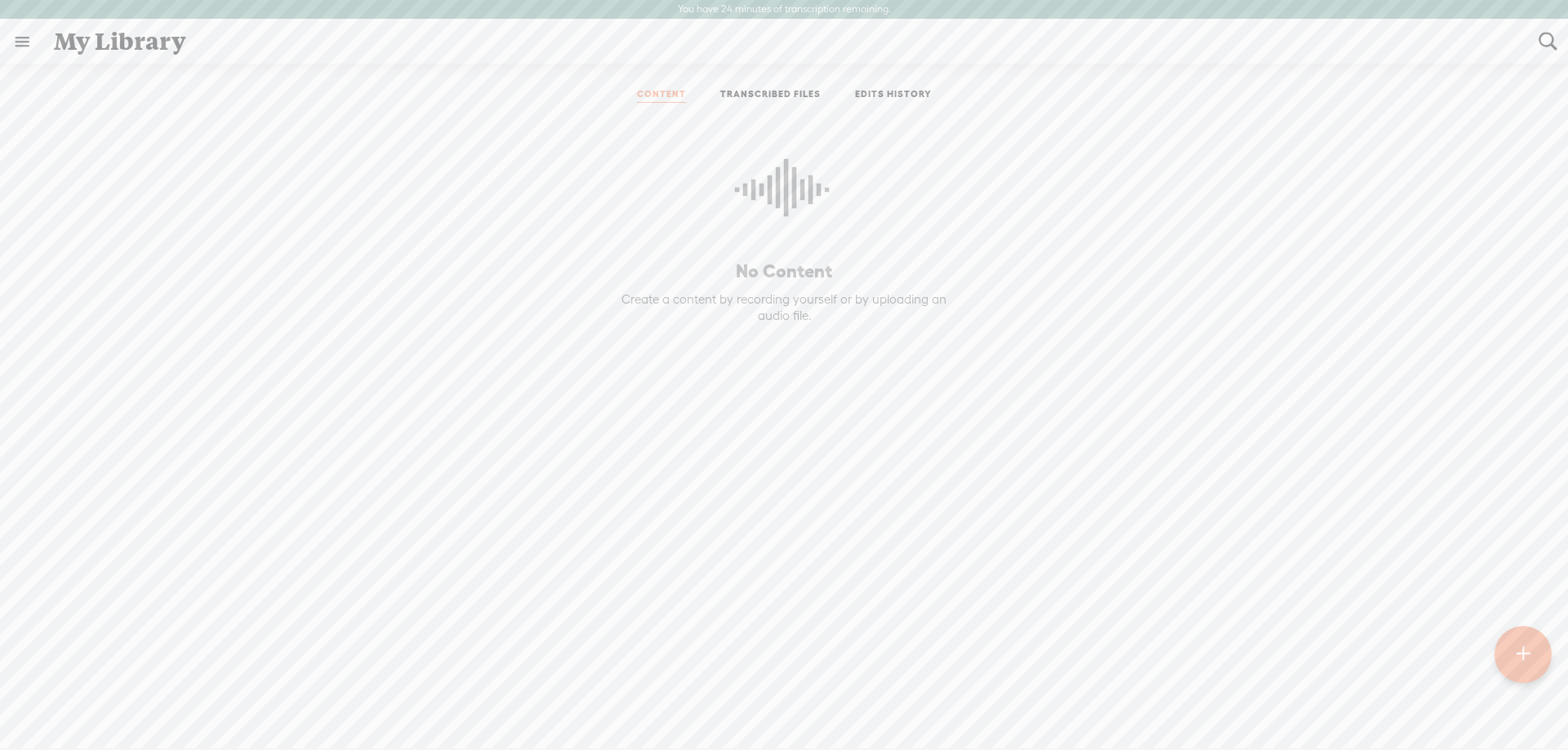
click at [761, 99] on link "TRANSCRIBED FILES" at bounding box center [771, 95] width 100 height 14
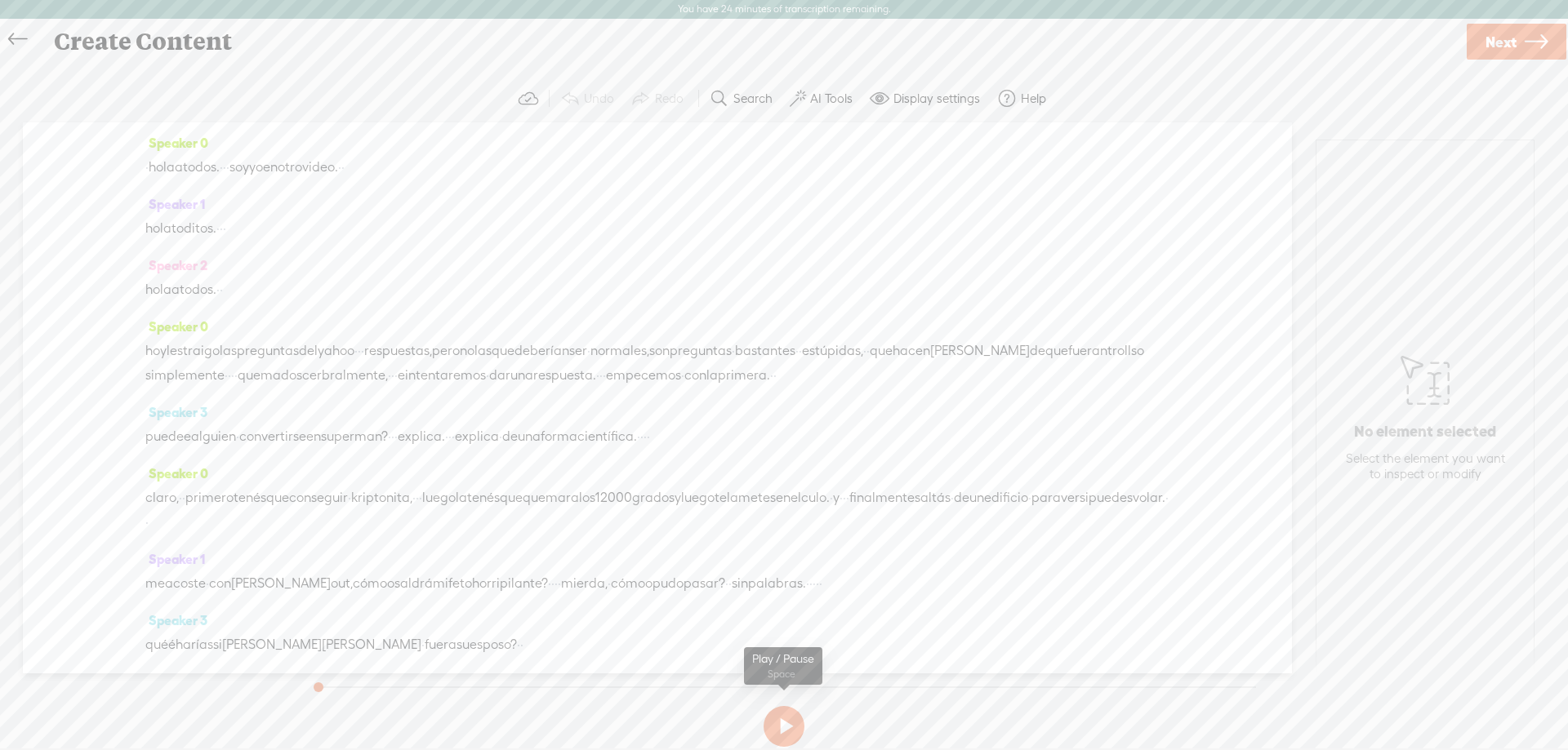
click at [784, 712] on button at bounding box center [784, 726] width 41 height 41
click at [916, 97] on label "Display settings" at bounding box center [937, 99] width 87 height 16
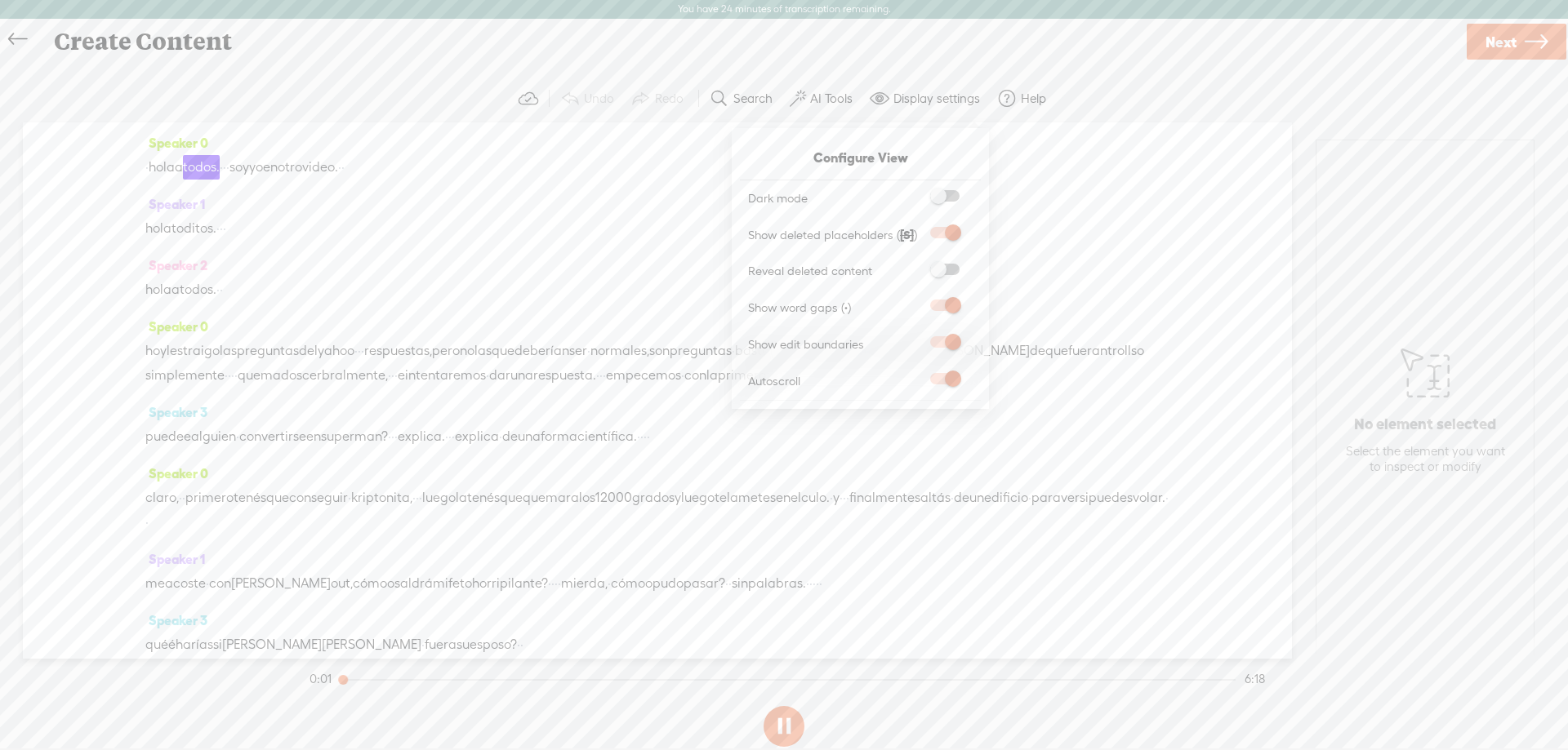
click at [863, 97] on button "Display settings" at bounding box center [927, 99] width 127 height 32
click at [848, 98] on label "AI Tools" at bounding box center [831, 99] width 42 height 16
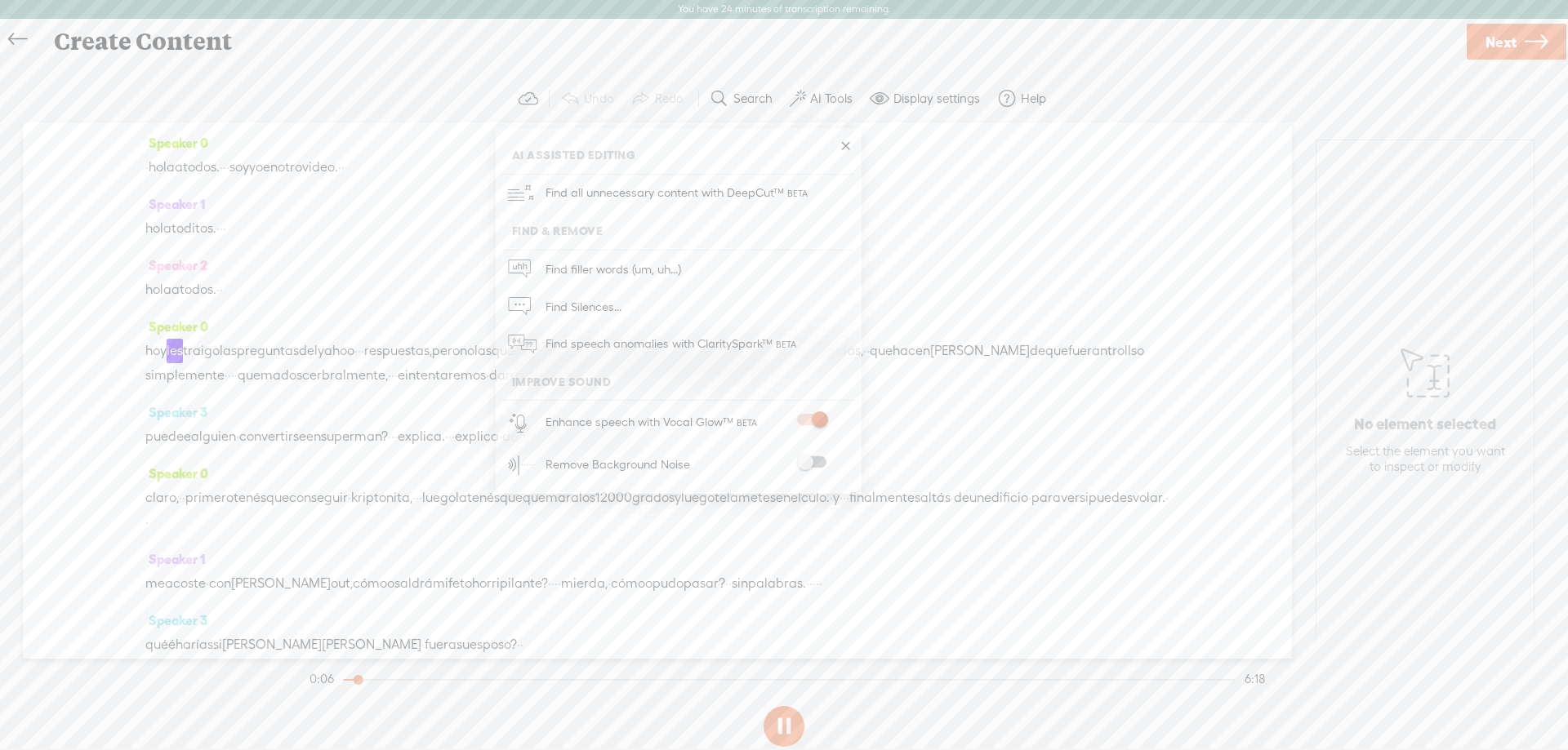
click at [1476, 36] on link "Next" at bounding box center [1516, 42] width 99 height 36
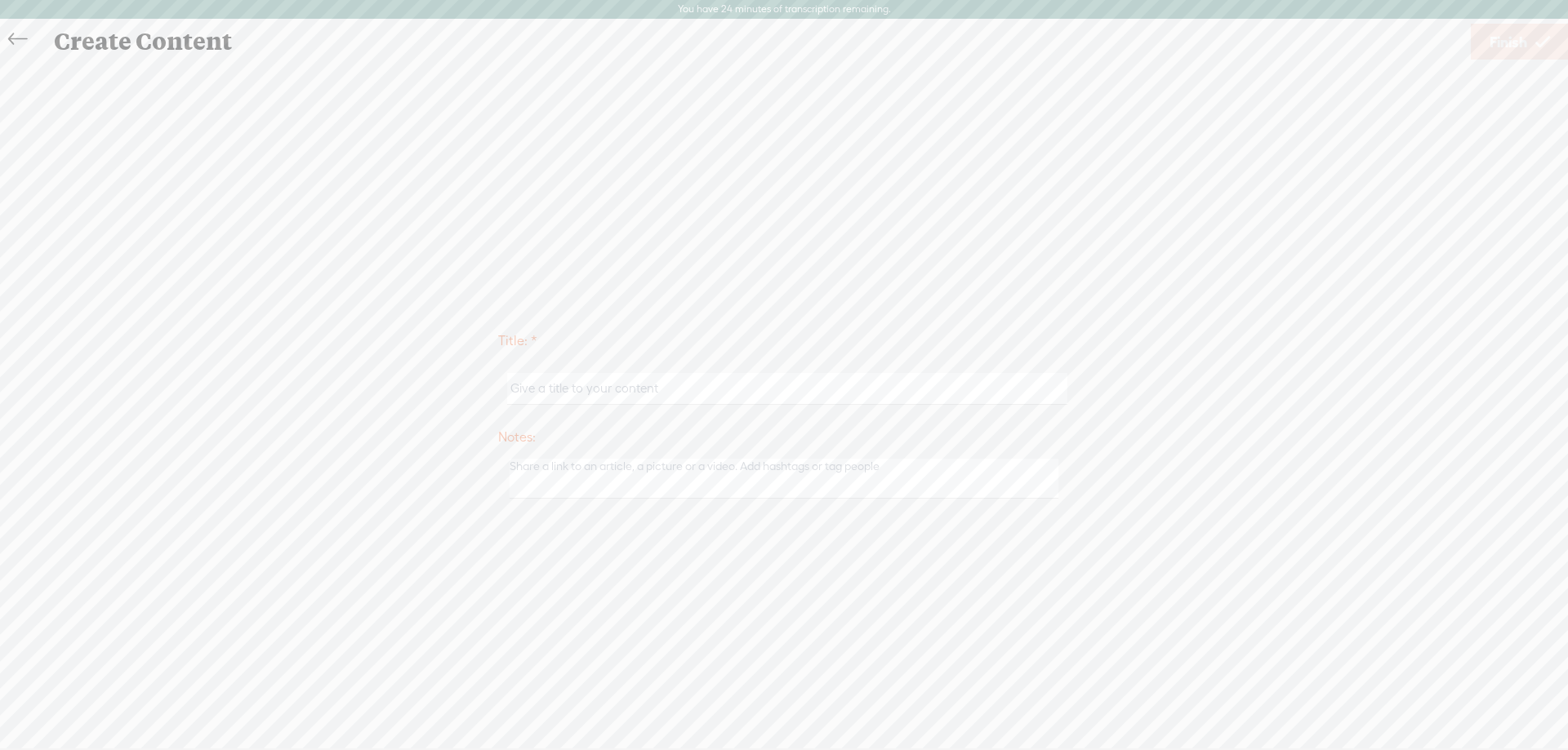
click at [771, 373] on input "text" at bounding box center [787, 388] width 559 height 31
type input "ara48100"
click at [1531, 47] on link "Finish" at bounding box center [1520, 42] width 98 height 36
click at [623, 273] on div "Play Content" at bounding box center [630, 263] width 32 height 32
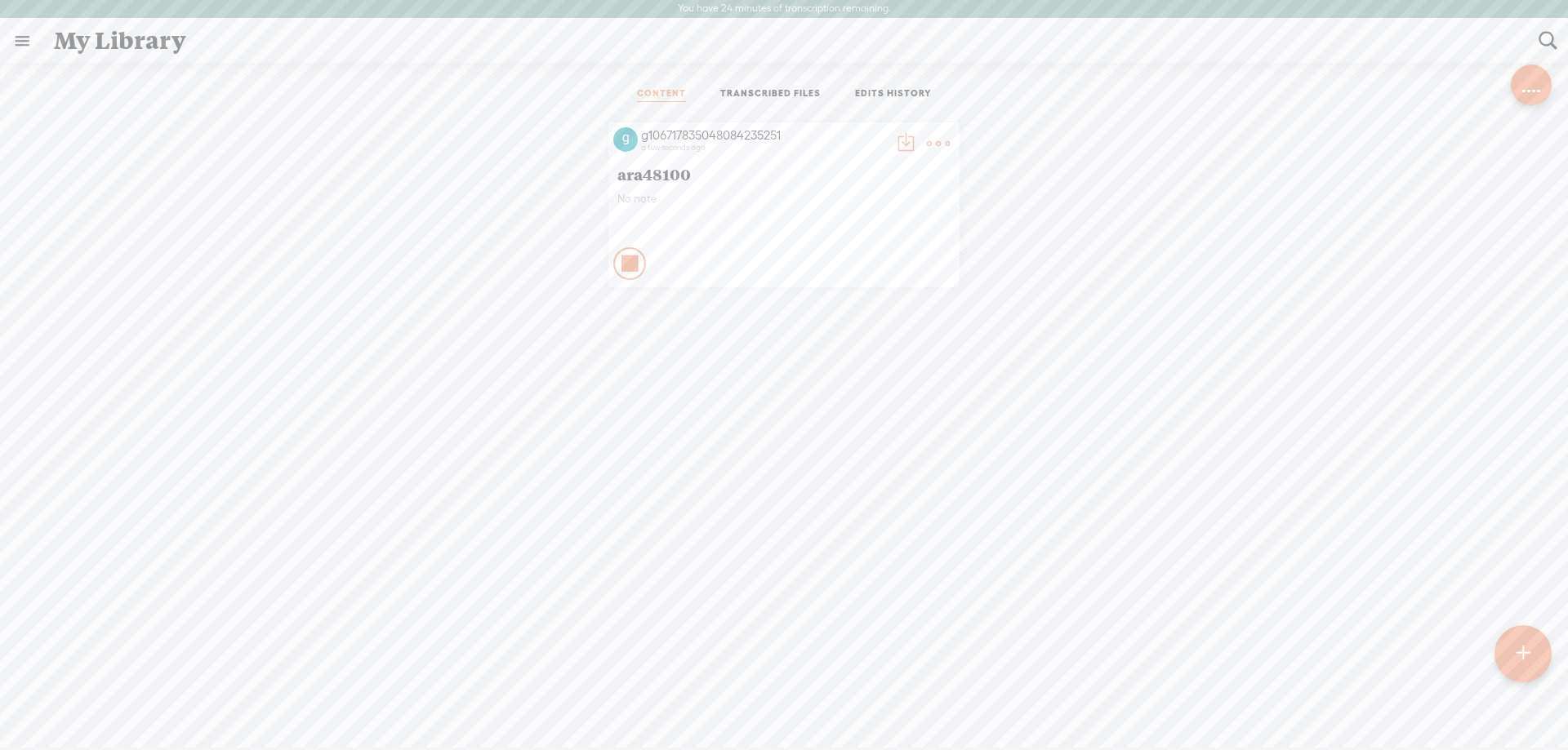
click at [901, 138] on t at bounding box center [905, 144] width 23 height 23
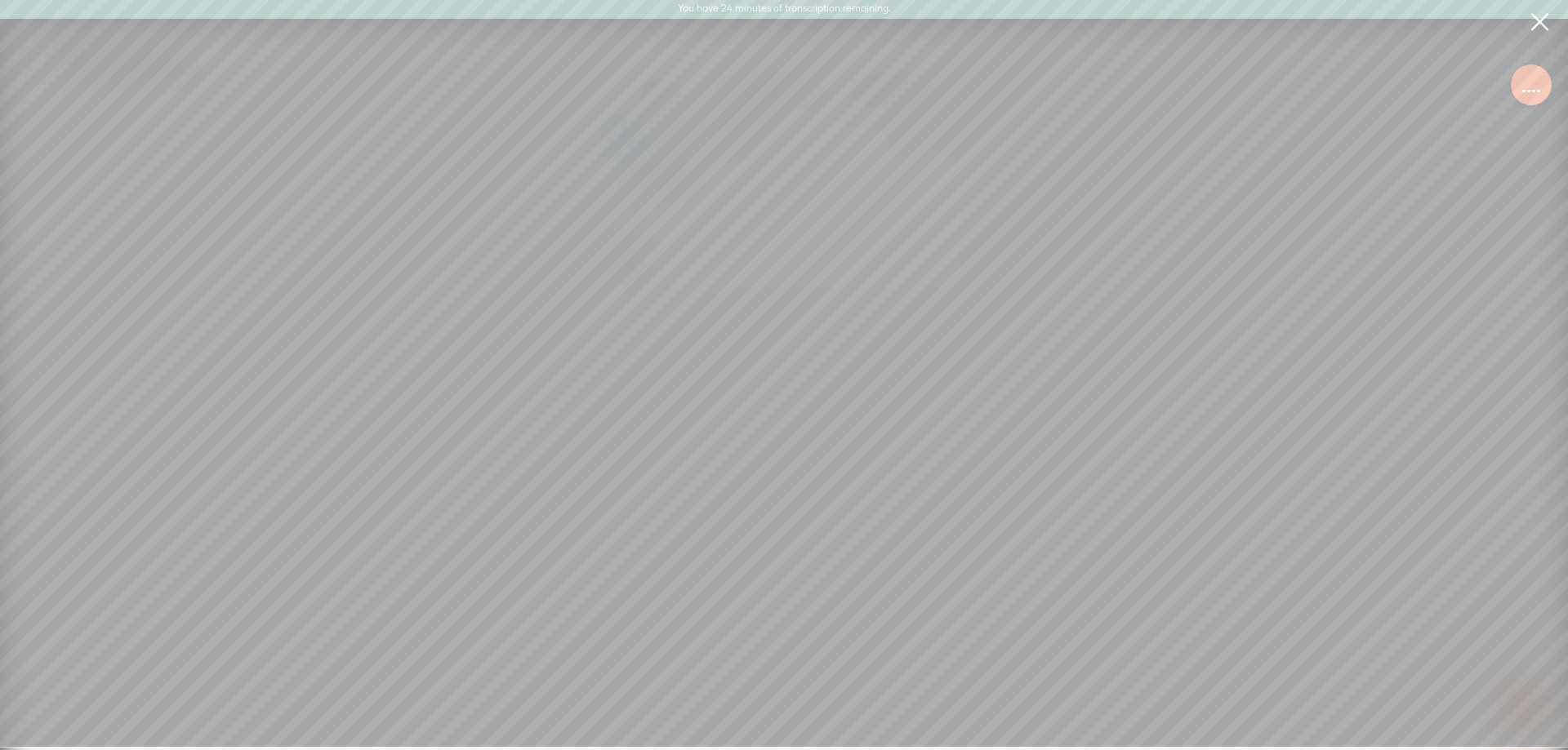
scroll to position [0, 0]
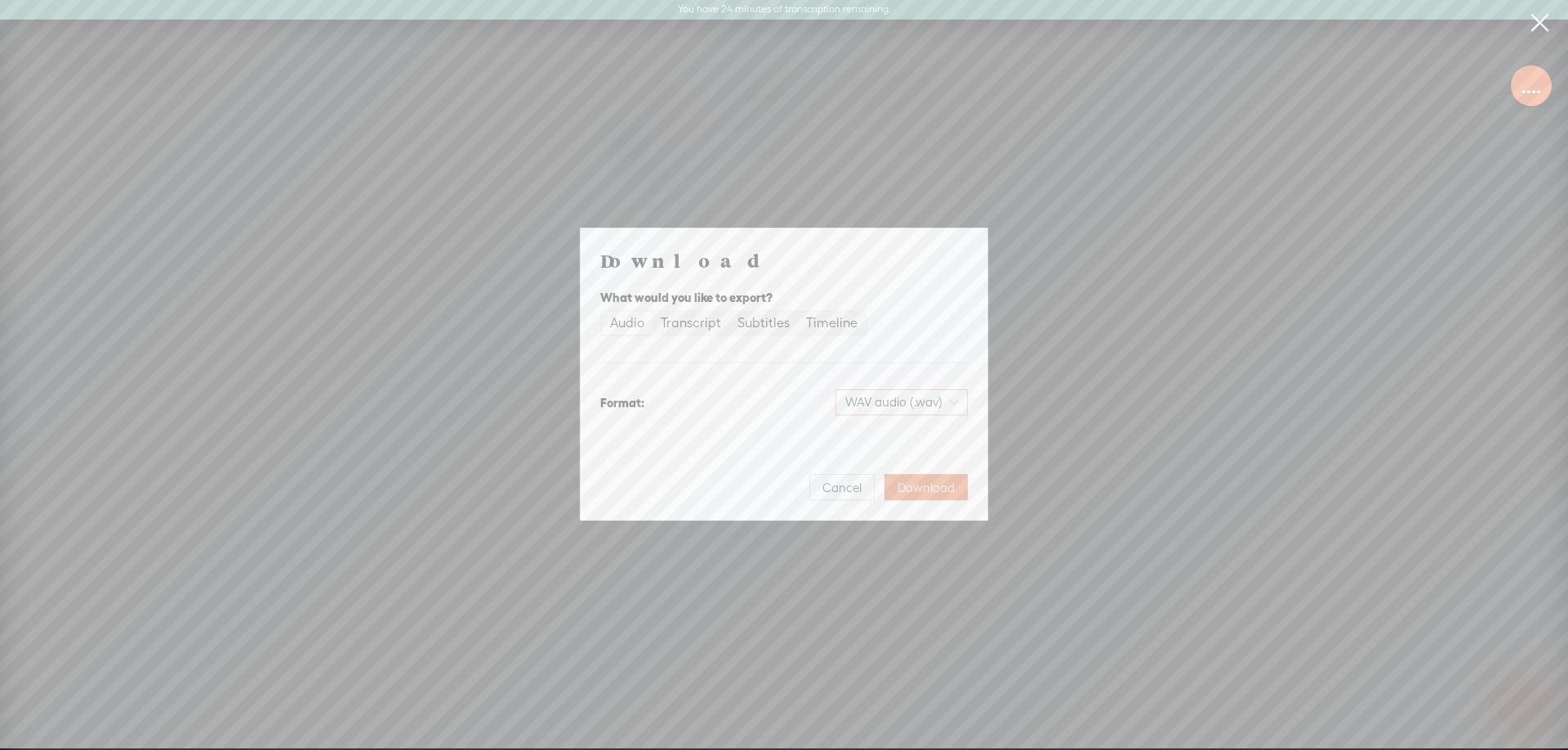
click at [887, 409] on span "WAV audio (.wav)" at bounding box center [902, 402] width 113 height 25
click at [773, 426] on div "Download What would you like to export? Audio Transcript Subtitles Timeline For…" at bounding box center [784, 375] width 367 height 253
click at [911, 491] on span "Download" at bounding box center [926, 488] width 57 height 16
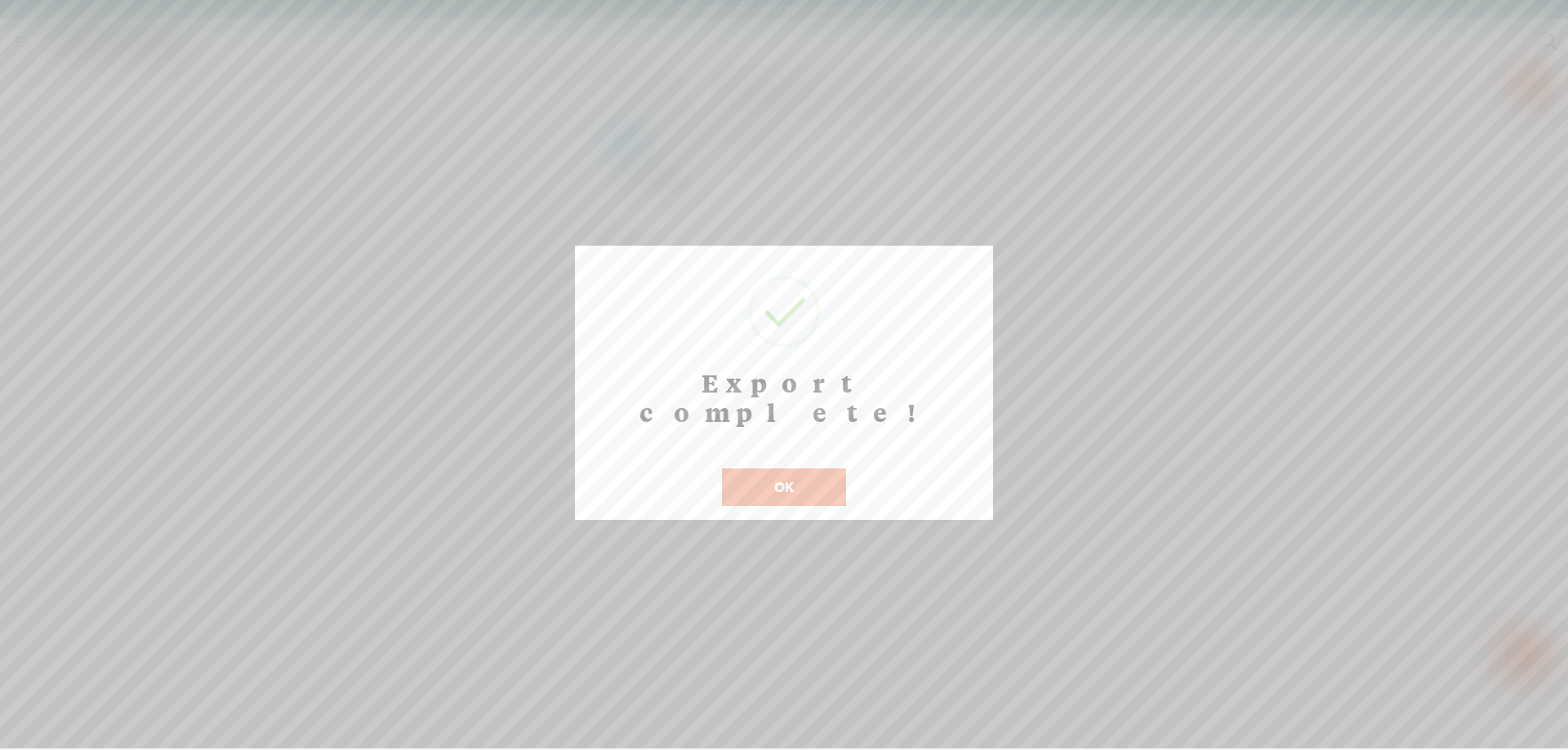
drag, startPoint x: 744, startPoint y: 486, endPoint x: 751, endPoint y: 460, distance: 26.9
click at [745, 485] on div "Export complete! ! Not valid! Cancel OK" at bounding box center [784, 382] width 418 height 274
click at [753, 469] on button "OK" at bounding box center [784, 488] width 124 height 37
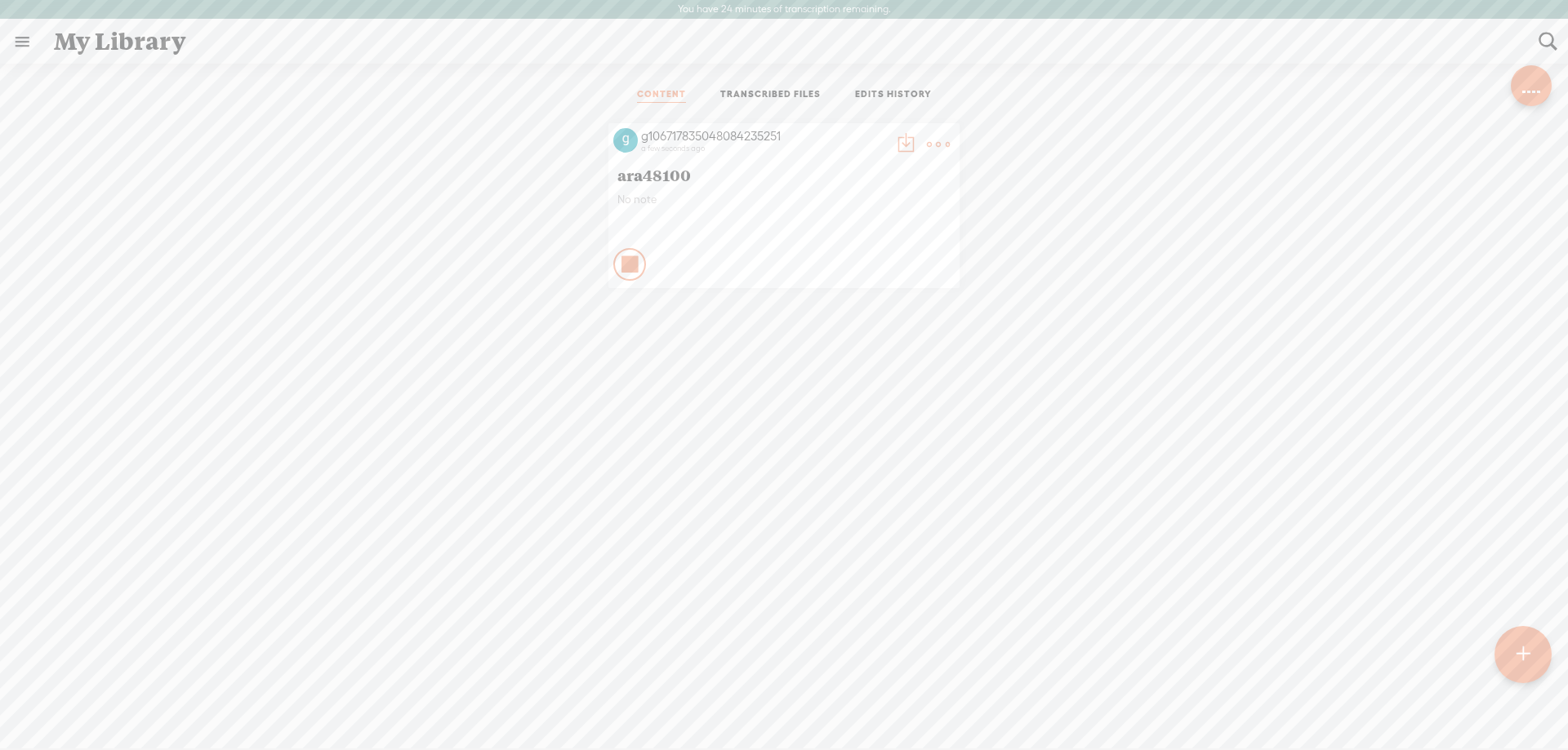
click at [622, 264] on icon at bounding box center [630, 264] width 16 height 16
